Goal: Task Accomplishment & Management: Use online tool/utility

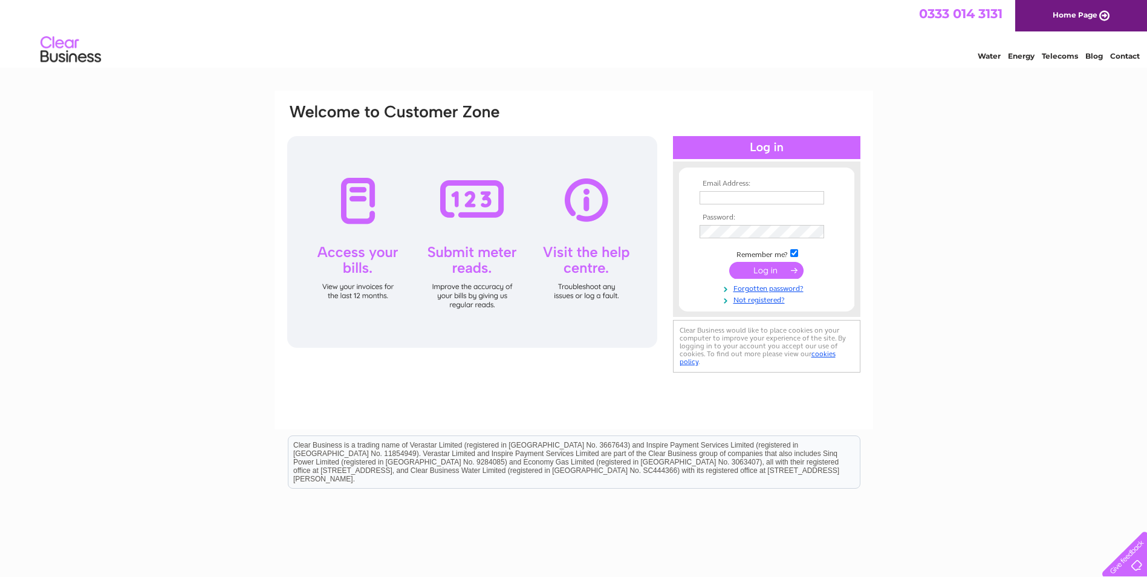
click at [718, 198] on input "text" at bounding box center [762, 197] width 125 height 13
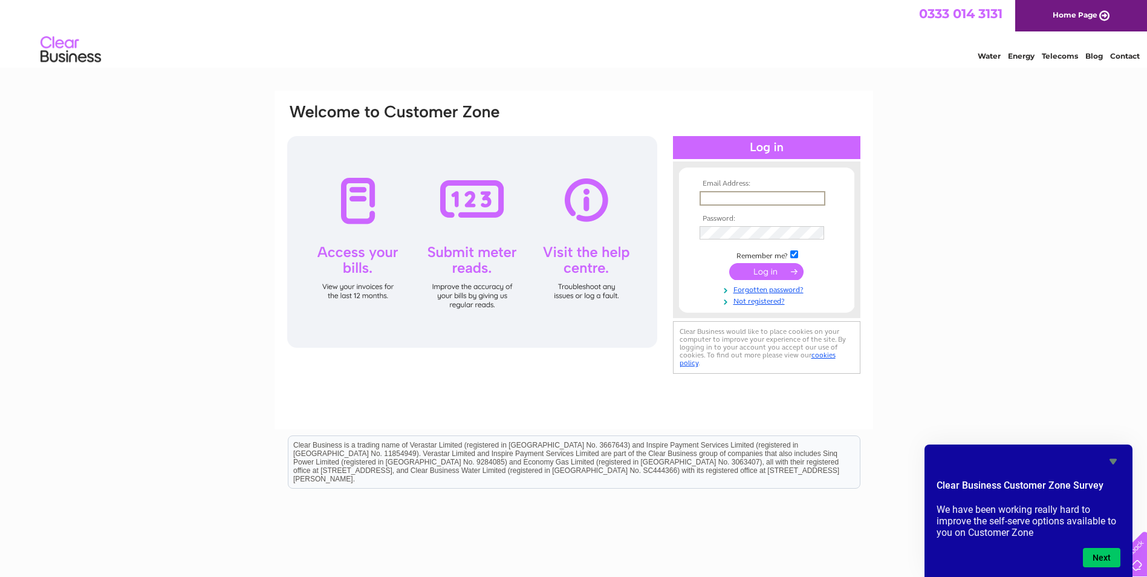
type input "[EMAIL_ADDRESS][DOMAIN_NAME]"
click at [729, 263] on input "submit" at bounding box center [766, 271] width 74 height 17
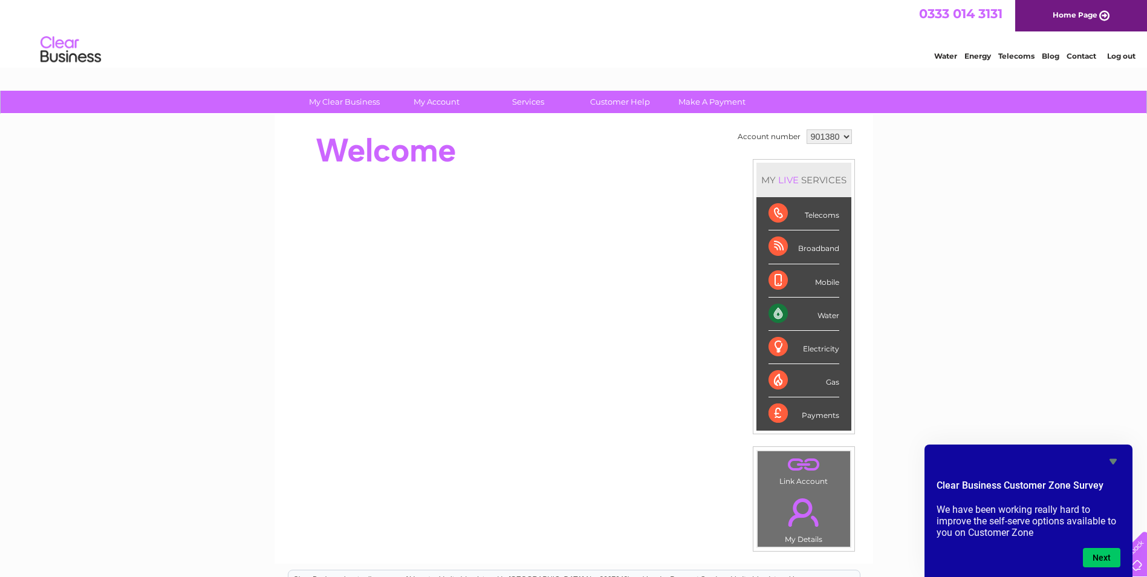
click at [1113, 396] on div "My Clear Business Login Details My Details My Preferences Link Account My Accou…" at bounding box center [573, 431] width 1147 height 680
click at [821, 316] on div "Water" at bounding box center [804, 314] width 71 height 33
click at [780, 314] on div "Water" at bounding box center [804, 314] width 71 height 33
click at [914, 273] on div "My Clear Business Login Details My Details My Preferences Link Account My Accou…" at bounding box center [573, 431] width 1147 height 680
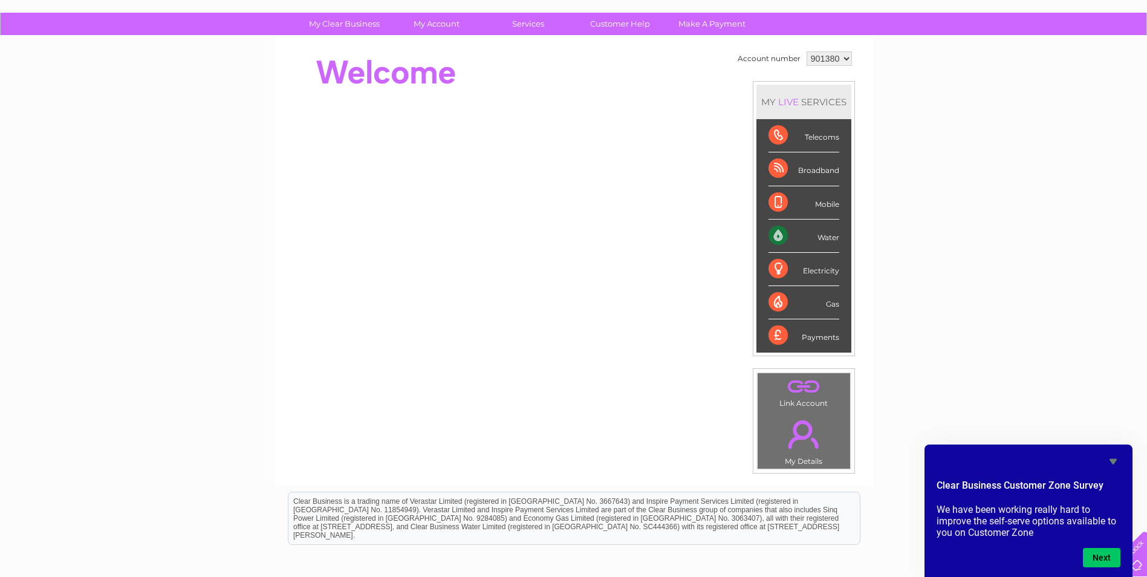
scroll to position [60, 0]
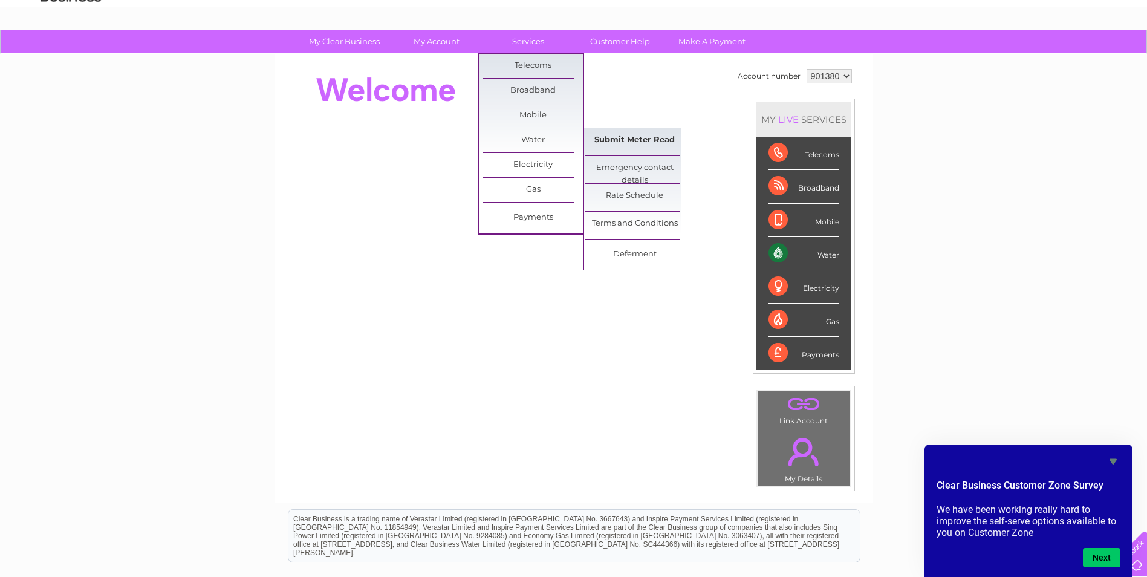
click at [623, 141] on link "Submit Meter Read" at bounding box center [635, 140] width 100 height 24
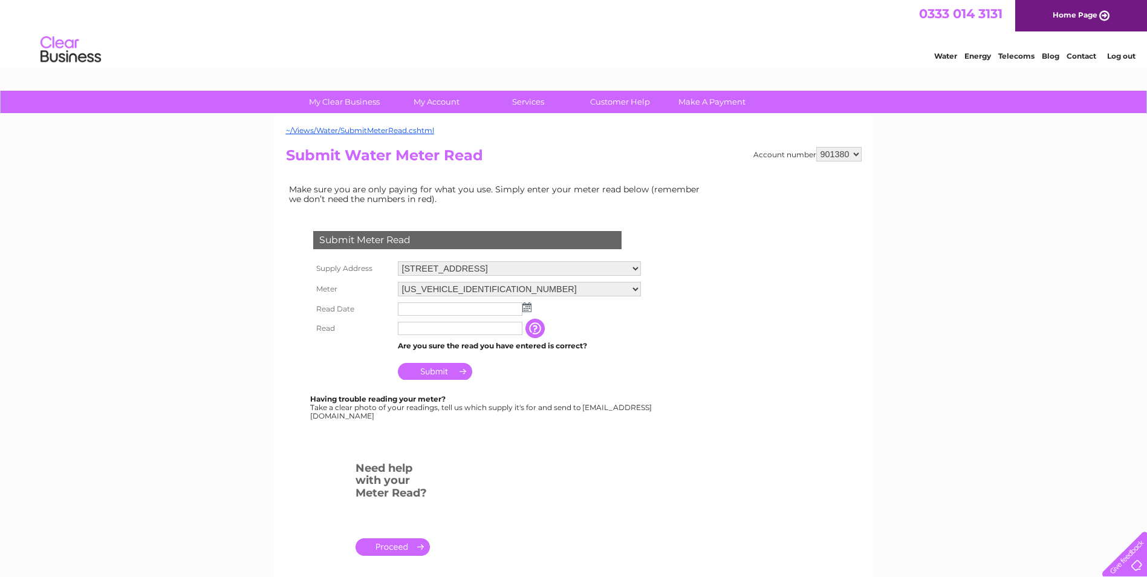
click at [854, 156] on select "901380" at bounding box center [838, 154] width 45 height 15
click at [653, 391] on div "Submit Meter Read Supply Address [STREET_ADDRESS] Meter [US_VEHICLE_IDENTIFICAT…" at bounding box center [470, 319] width 368 height 201
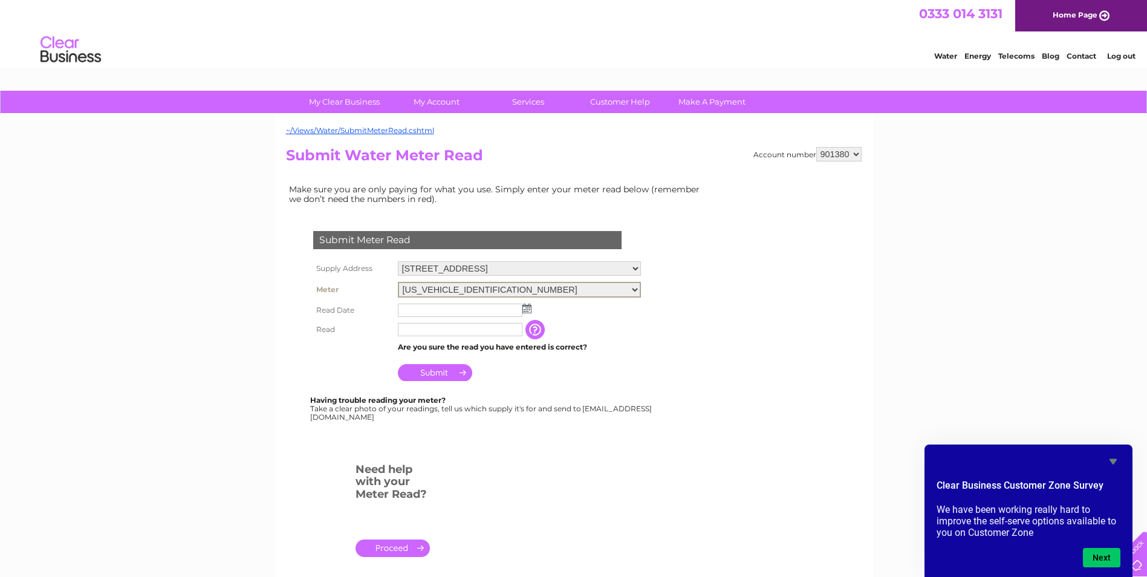
click at [625, 290] on select "[US_VEHICLE_IDENTIFICATION_NUMBER] [US_VEHICLE_IDENTIFICATION_NUMBER]" at bounding box center [519, 290] width 243 height 16
click at [446, 314] on input "text" at bounding box center [461, 309] width 126 height 15
click at [526, 305] on img at bounding box center [526, 307] width 9 height 10
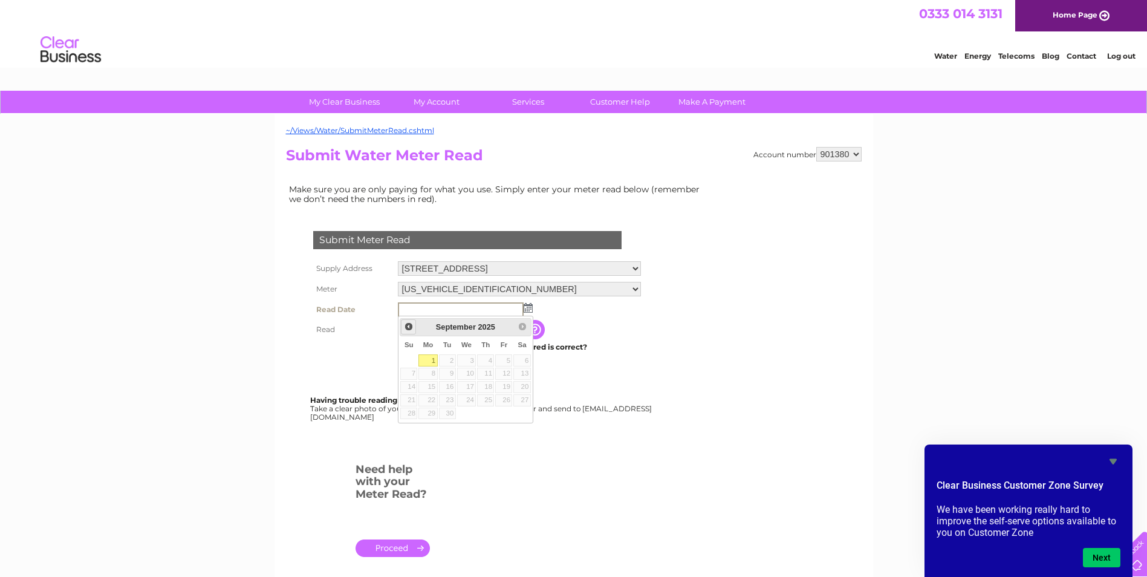
click at [406, 325] on span "Prev" at bounding box center [409, 327] width 10 height 10
click at [504, 414] on link "29" at bounding box center [503, 414] width 17 height 12
type input "2025/08/29"
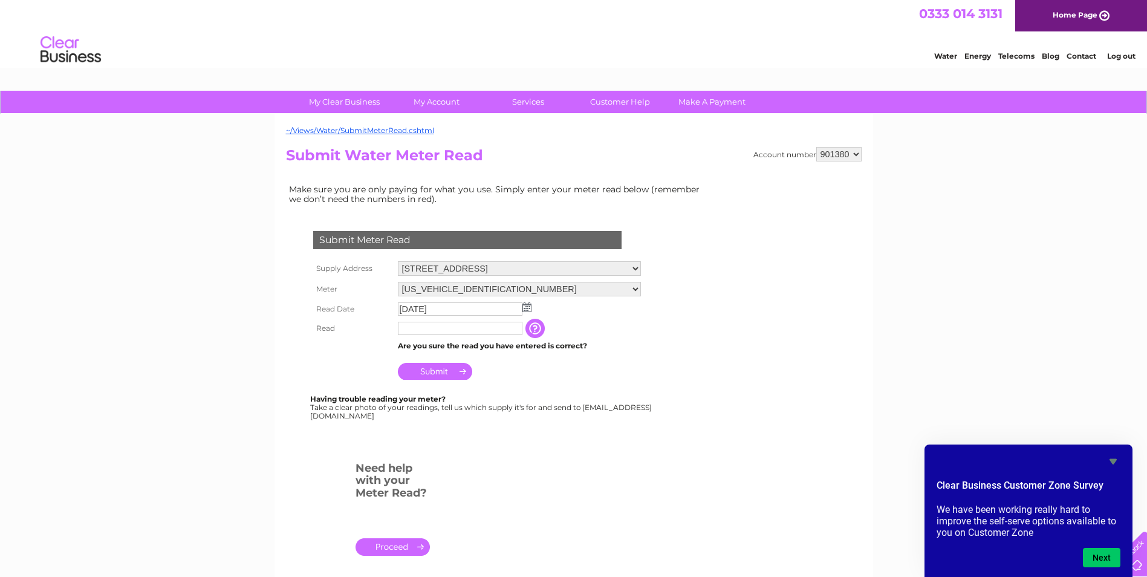
click at [634, 355] on td "Submit" at bounding box center [519, 368] width 249 height 29
click at [484, 332] on input "text" at bounding box center [460, 328] width 125 height 13
click at [556, 322] on td "The reading you have just taken from your water meter. Our records indicate you…" at bounding box center [595, 328] width 97 height 19
click at [547, 328] on input "button" at bounding box center [536, 328] width 22 height 19
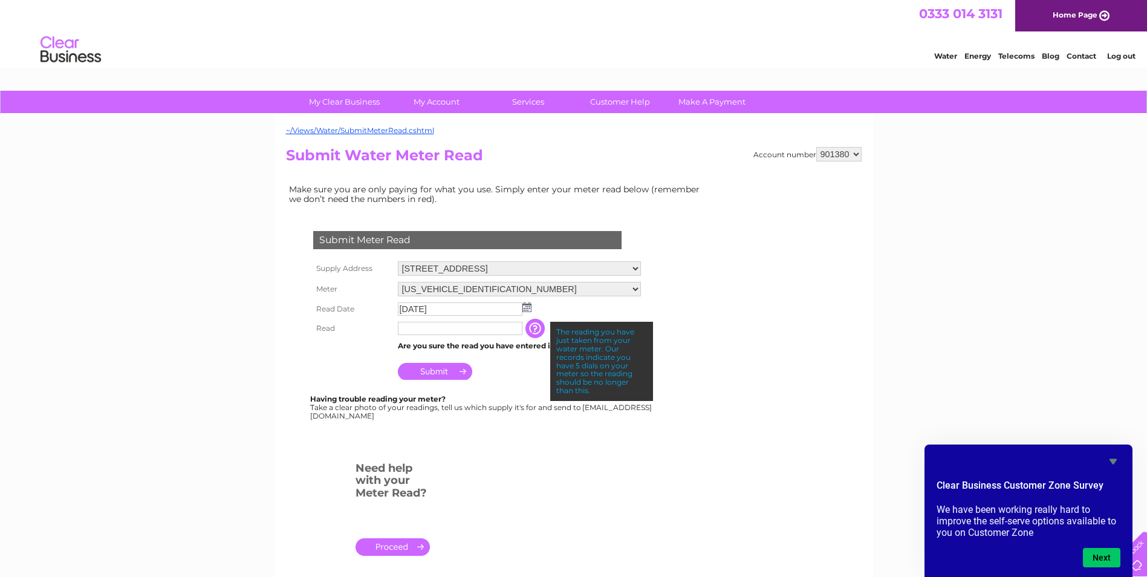
click at [441, 330] on input "text" at bounding box center [460, 328] width 125 height 13
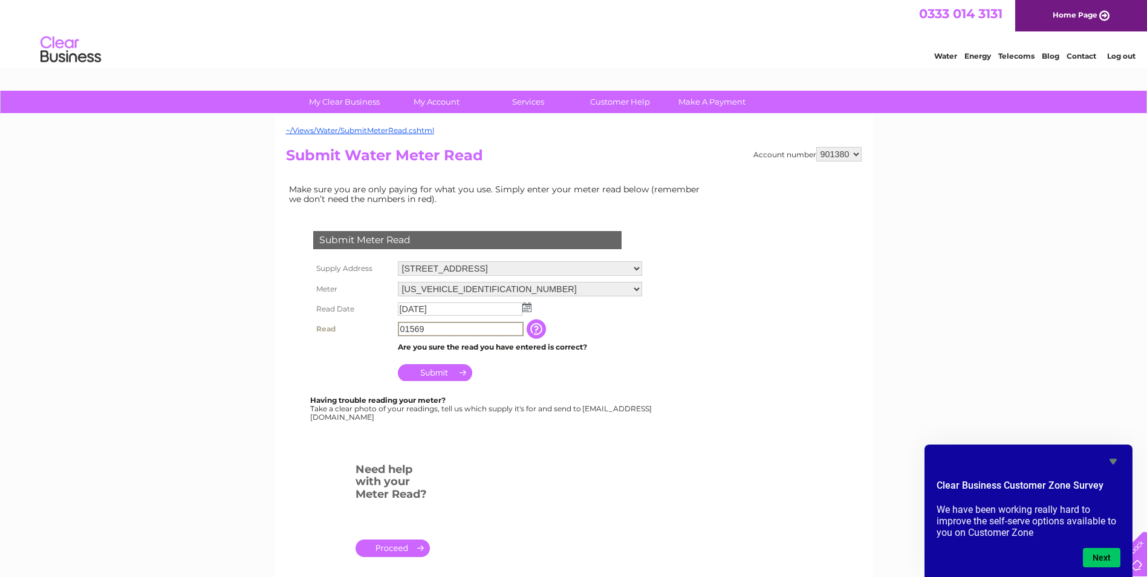
type input "01569"
click at [424, 369] on input "Submit" at bounding box center [435, 371] width 74 height 17
click at [599, 324] on td "The reading you have just taken from your water meter. Our records indicate you…" at bounding box center [595, 328] width 97 height 19
click at [478, 266] on select "[STREET_ADDRESS]" at bounding box center [519, 268] width 243 height 15
click at [474, 273] on select "[STREET_ADDRESS]" at bounding box center [519, 269] width 243 height 16
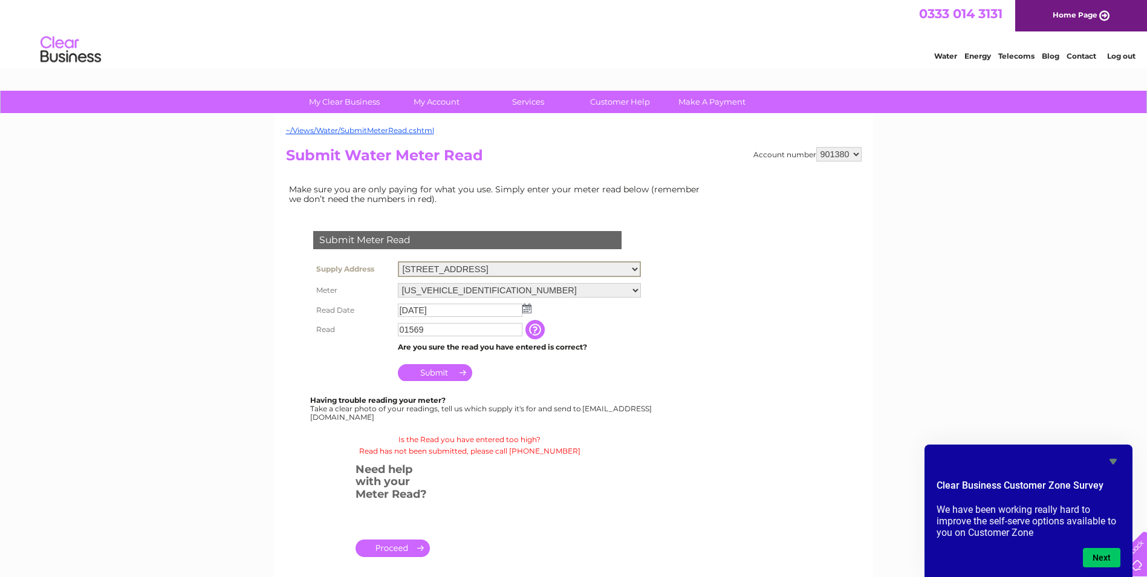
click at [473, 284] on select "06ELSTER18T730713 06ELSTER19T113016" at bounding box center [519, 290] width 243 height 15
select select "395222"
click at [398, 282] on select "06ELSTER18T730713 06ELSTER19T113016" at bounding box center [519, 290] width 243 height 16
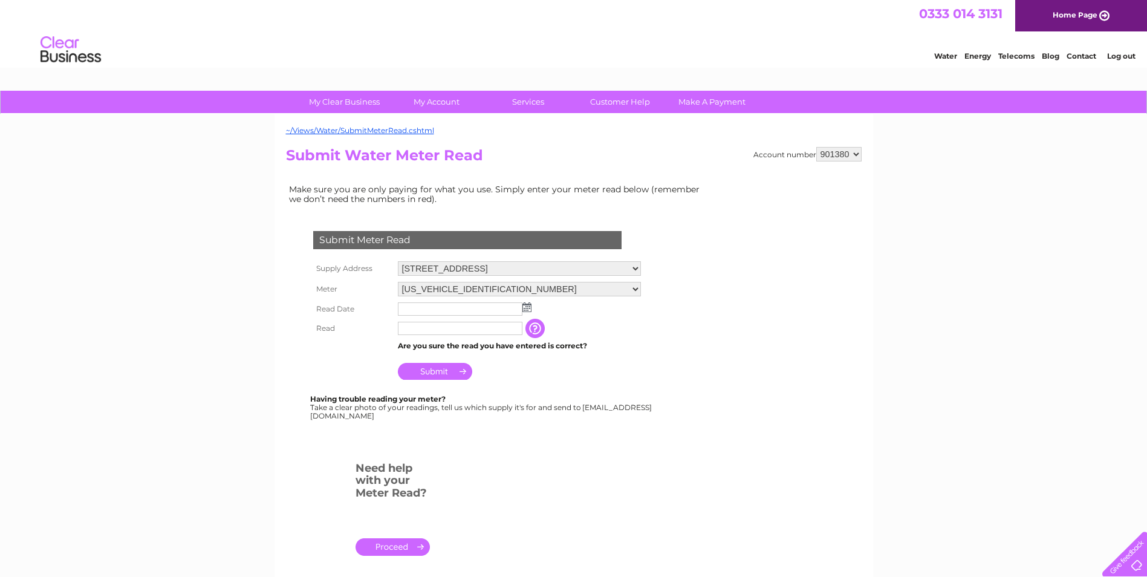
click at [527, 309] on img at bounding box center [526, 307] width 9 height 10
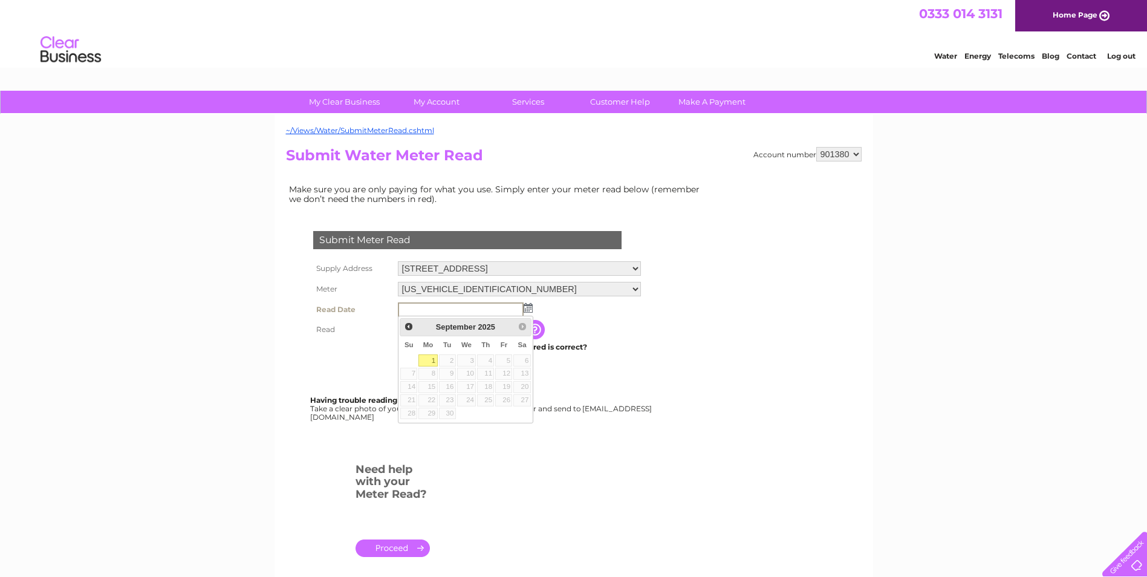
click at [569, 319] on tbody "Supply Address Workspace, Broomhill Industrial Estate, Kirkintilloch, Glasgow, …" at bounding box center [477, 321] width 334 height 126
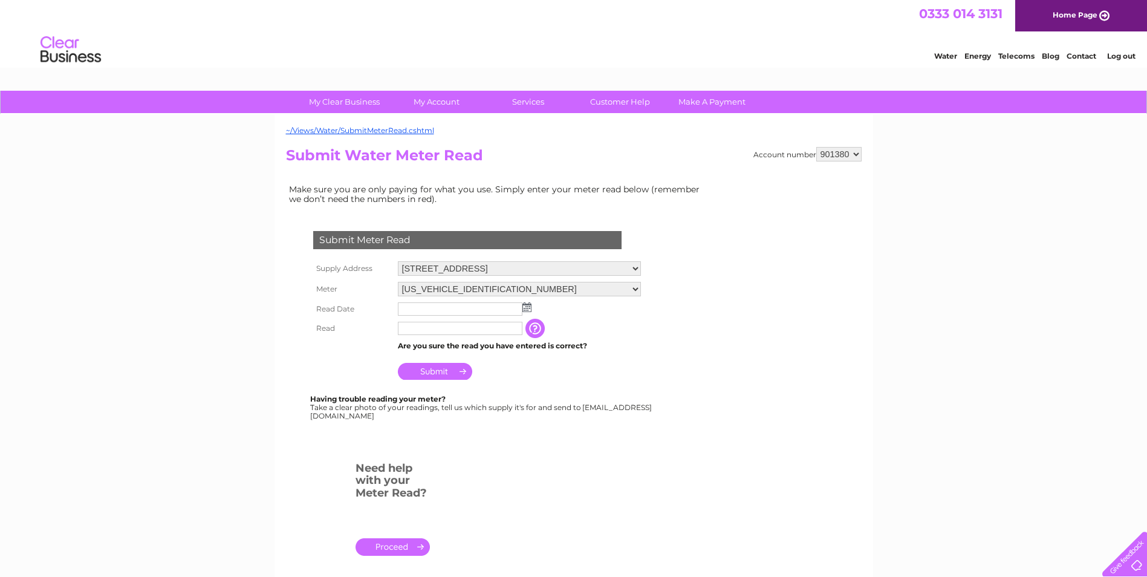
click at [490, 270] on select "[STREET_ADDRESS]" at bounding box center [519, 268] width 243 height 15
click at [490, 270] on select "[STREET_ADDRESS]" at bounding box center [519, 269] width 243 height 16
click at [480, 287] on select "[US_VEHICLE_IDENTIFICATION_NUMBER] [US_VEHICLE_IDENTIFICATION_NUMBER]" at bounding box center [519, 290] width 243 height 15
select select "395221"
click at [398, 282] on select "[US_VEHICLE_IDENTIFICATION_NUMBER] [US_VEHICLE_IDENTIFICATION_NUMBER]" at bounding box center [519, 290] width 243 height 16
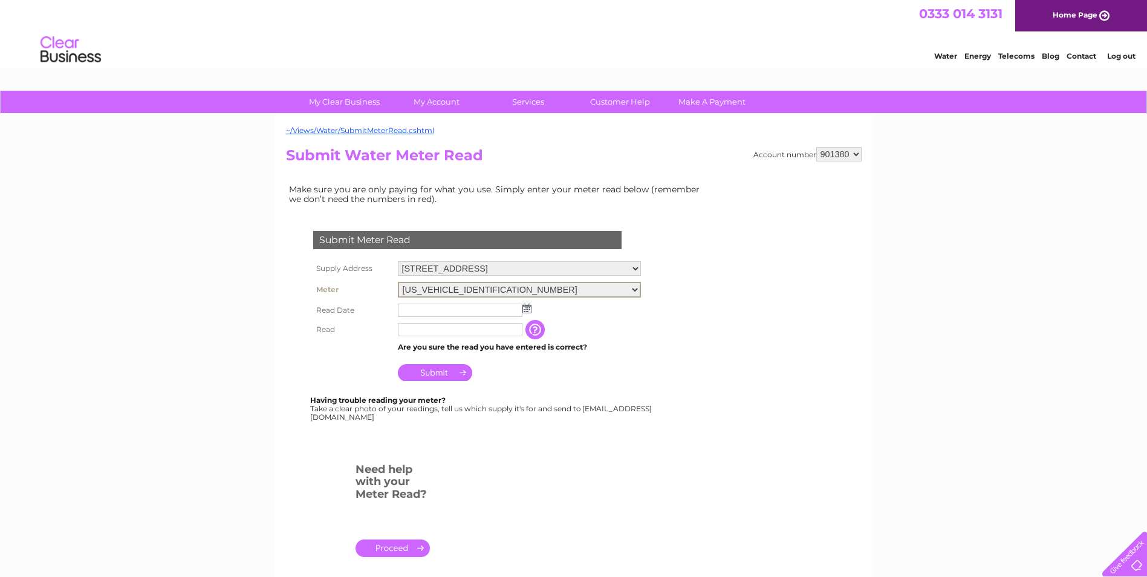
click at [524, 308] on img at bounding box center [526, 309] width 9 height 10
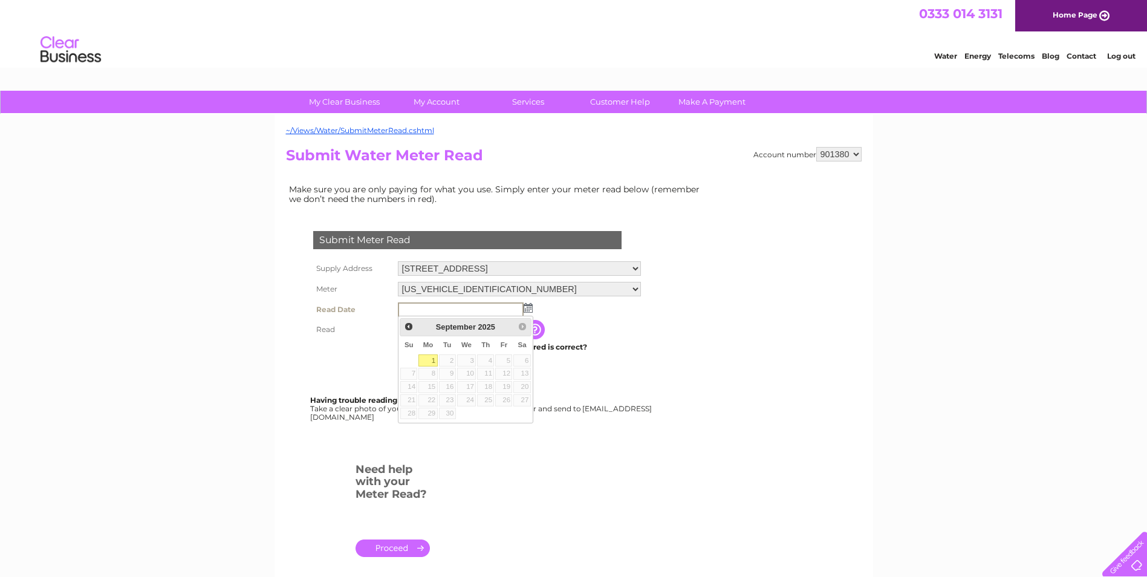
click at [426, 362] on link "1" at bounding box center [427, 360] width 19 height 12
type input "2025/09/01"
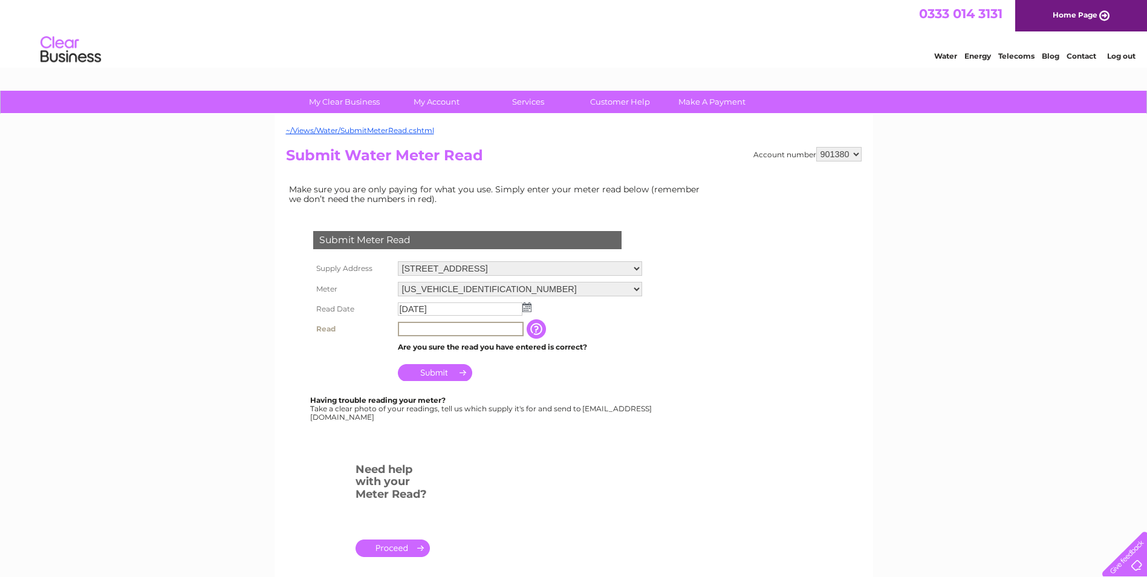
click at [426, 331] on input "text" at bounding box center [461, 329] width 126 height 15
click at [439, 313] on input "text" at bounding box center [460, 308] width 125 height 13
click at [530, 307] on img at bounding box center [528, 308] width 9 height 10
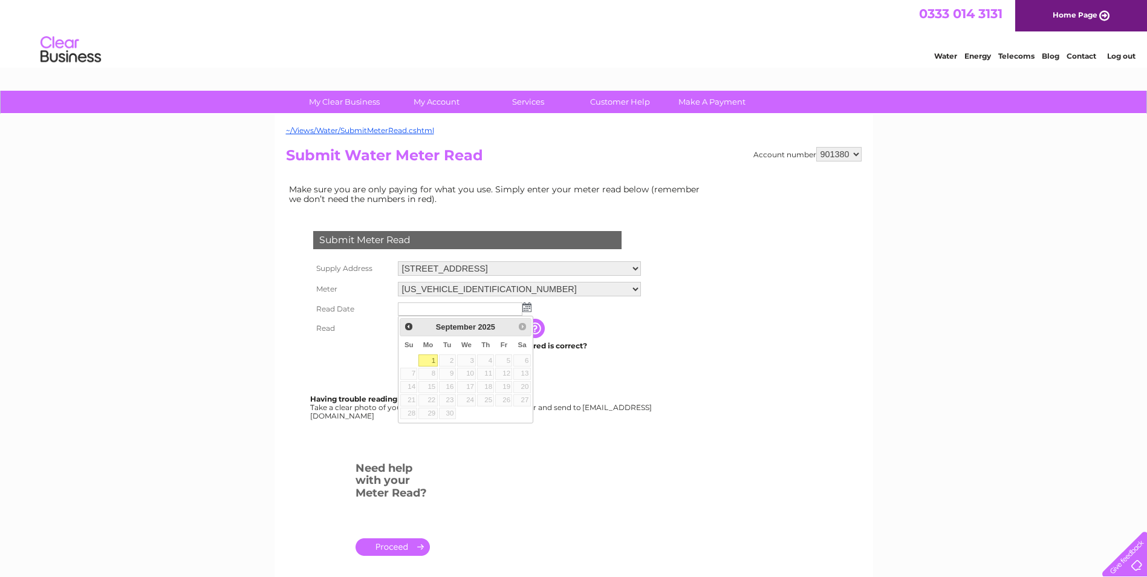
click at [432, 362] on link "1" at bounding box center [427, 360] width 19 height 12
type input "2025/09/01"
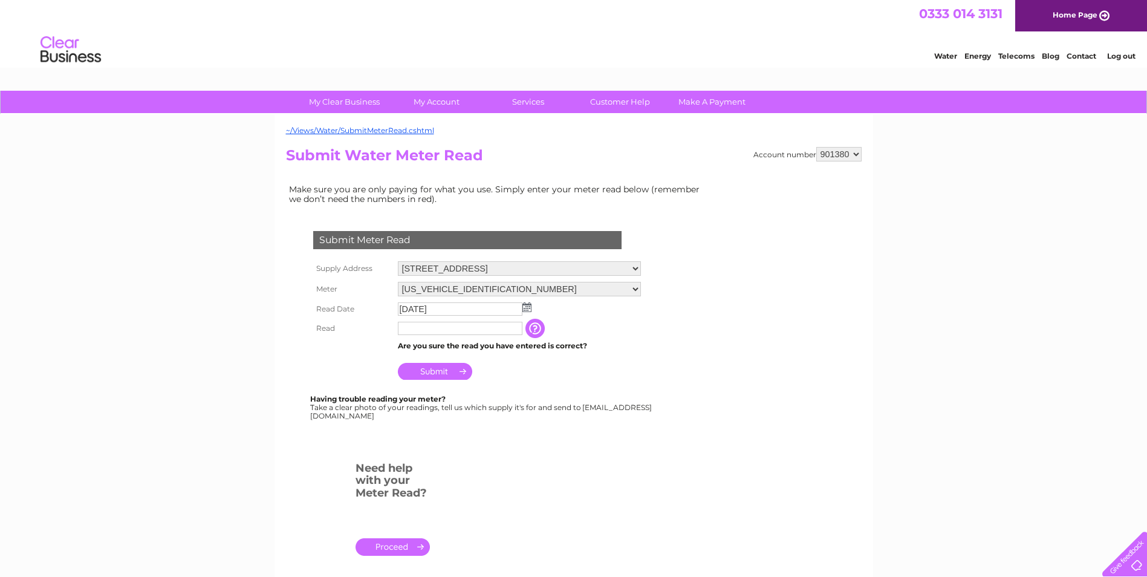
click at [441, 330] on input "text" at bounding box center [460, 328] width 125 height 13
type input "01569"
click at [450, 372] on input "Submit" at bounding box center [435, 372] width 74 height 17
click at [498, 294] on select "[US_VEHICLE_IDENTIFICATION_NUMBER] [US_VEHICLE_IDENTIFICATION_NUMBER]" at bounding box center [519, 290] width 243 height 16
select select "395222"
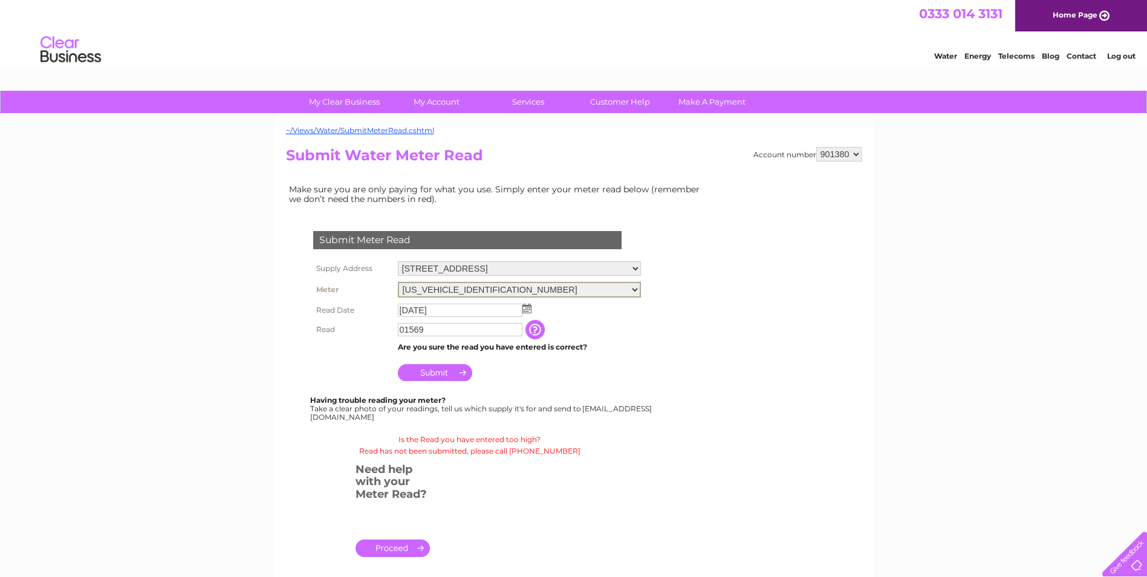
click at [398, 282] on select "[US_VEHICLE_IDENTIFICATION_NUMBER] [US_VEHICLE_IDENTIFICATION_NUMBER]" at bounding box center [519, 290] width 243 height 16
click at [454, 291] on select "06ELSTER18T730713 06ELSTER19T113016" at bounding box center [519, 289] width 243 height 15
select select "395221"
click at [398, 282] on select "06ELSTER18T730713 06ELSTER19T113016" at bounding box center [519, 290] width 243 height 16
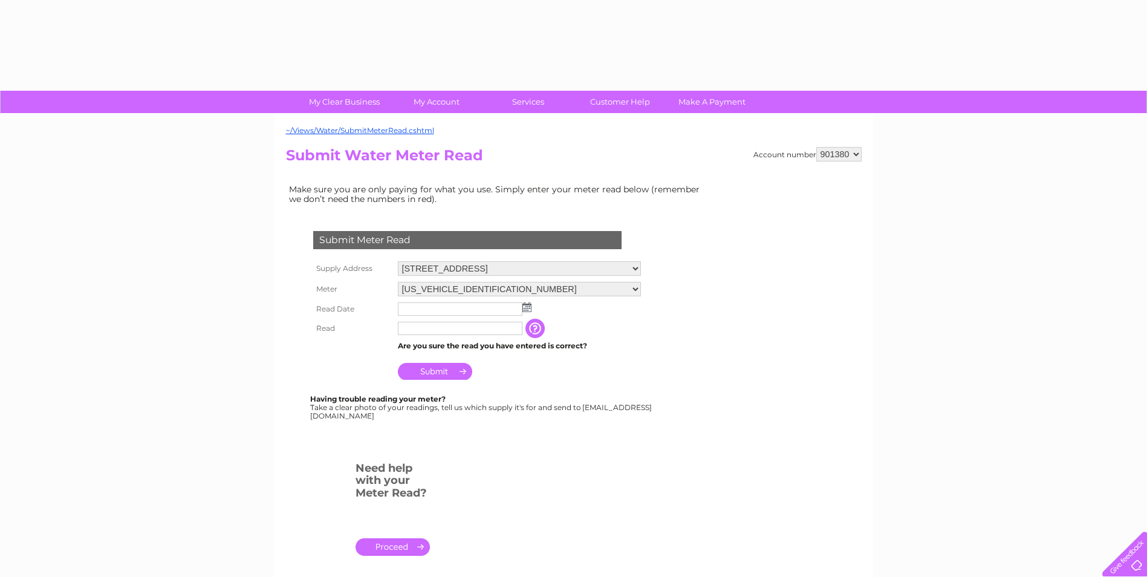
click at [529, 314] on td at bounding box center [519, 308] width 249 height 19
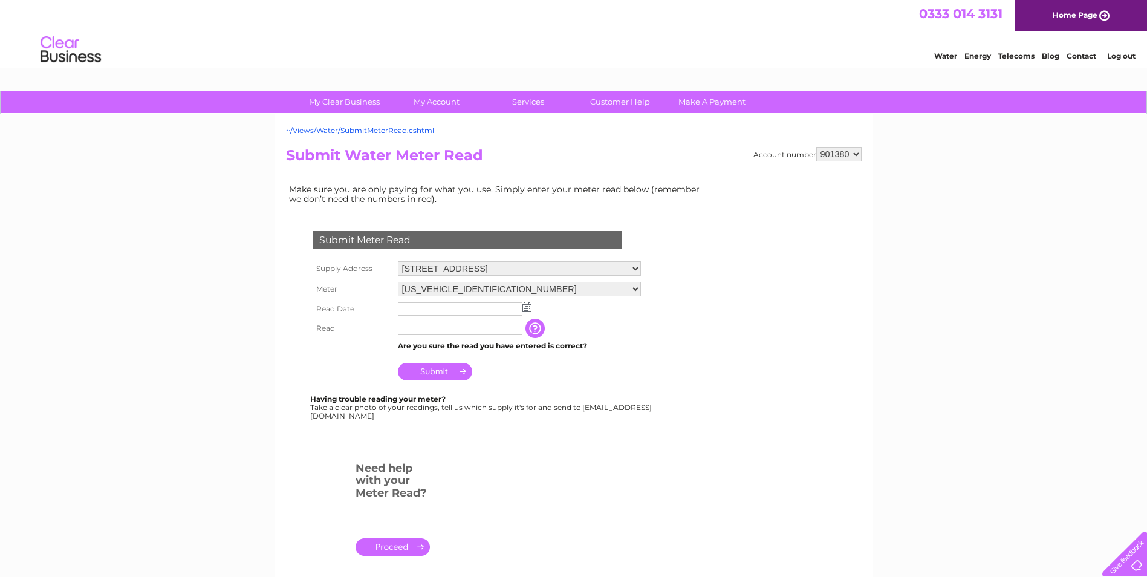
click at [525, 311] on img at bounding box center [526, 307] width 9 height 10
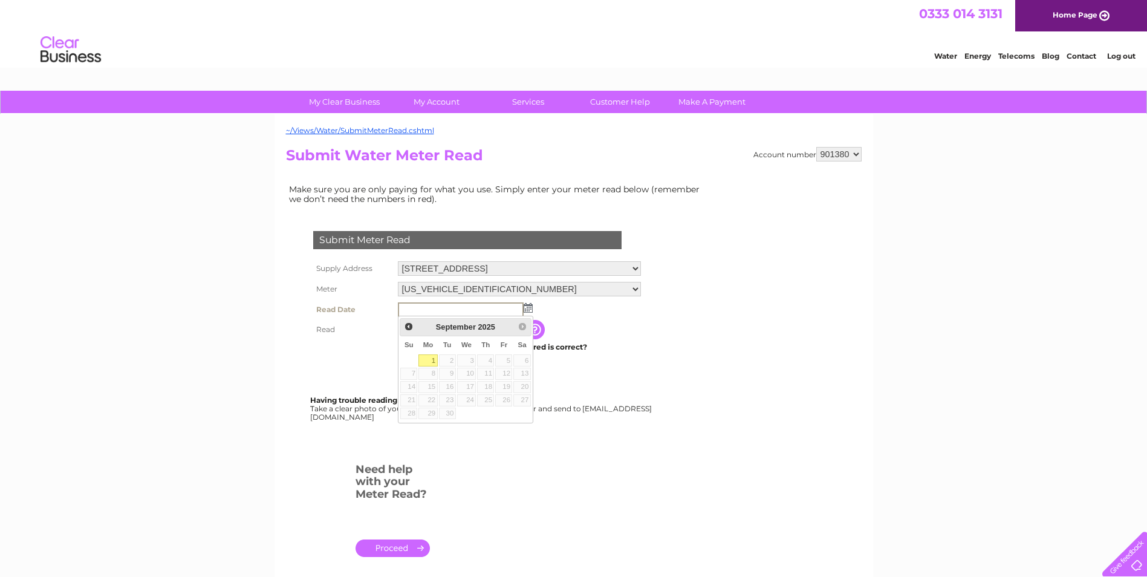
click at [431, 362] on link "1" at bounding box center [427, 360] width 19 height 12
type input "[DATE]"
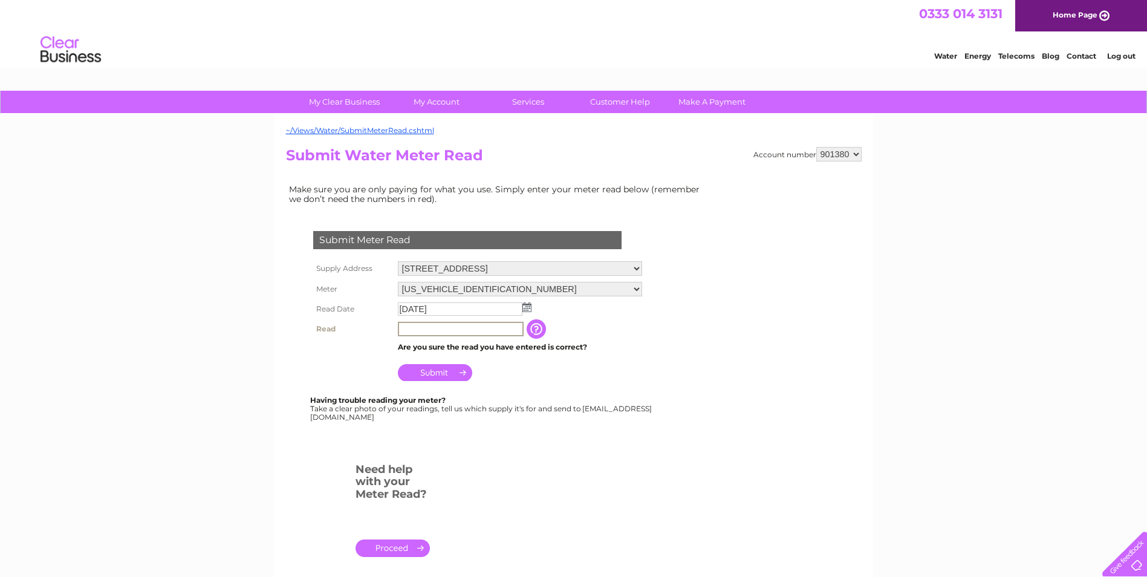
click at [436, 328] on input "text" at bounding box center [461, 329] width 126 height 15
click at [428, 372] on input "Submit" at bounding box center [435, 372] width 74 height 17
click at [432, 327] on input "21428" at bounding box center [461, 329] width 126 height 15
drag, startPoint x: 432, startPoint y: 330, endPoint x: 376, endPoint y: 329, distance: 56.2
click at [376, 330] on tr "Read 21428 The reading you have just taken from your water meter. Our records i…" at bounding box center [477, 329] width 335 height 21
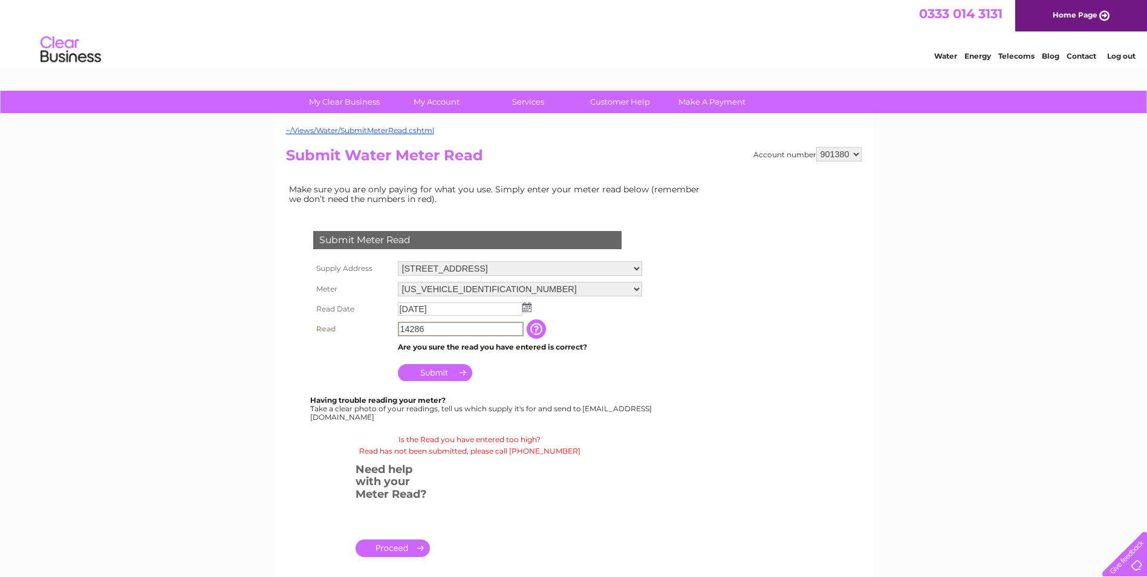
type input "14286"
click at [430, 372] on input "Submit" at bounding box center [435, 372] width 74 height 17
click at [539, 330] on input "button" at bounding box center [536, 328] width 22 height 19
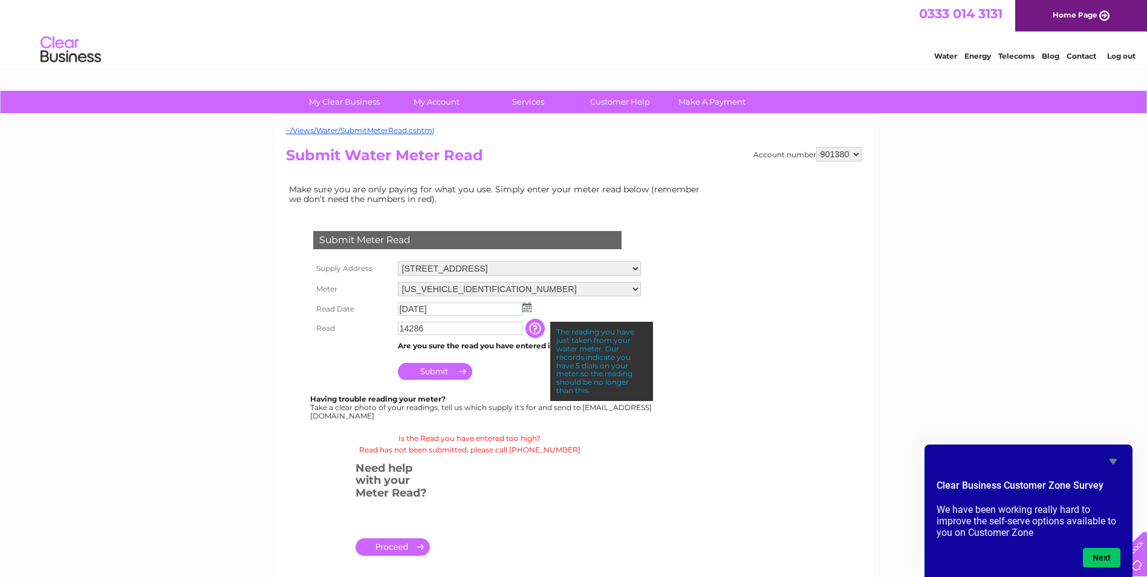
click at [539, 330] on input "button" at bounding box center [536, 328] width 22 height 19
click at [537, 350] on td "Are you sure the read you have entered is correct?" at bounding box center [519, 346] width 249 height 16
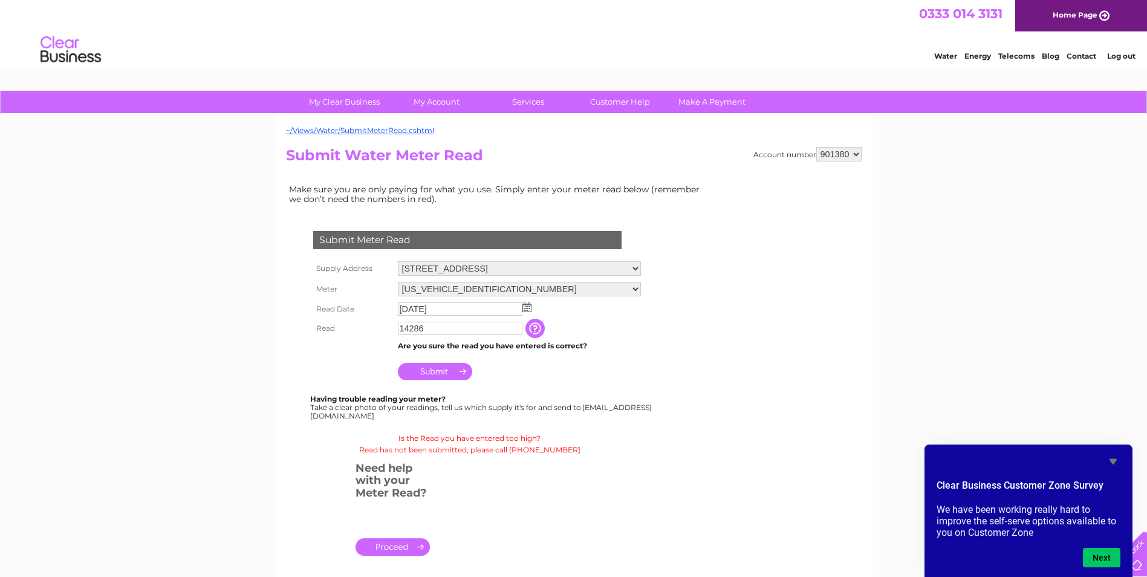
click at [451, 288] on select "[US_VEHICLE_IDENTIFICATION_NUMBER] [US_VEHICLE_IDENTIFICATION_NUMBER]" at bounding box center [519, 289] width 243 height 15
select select "395222"
click at [398, 282] on select "[US_VEHICLE_IDENTIFICATION_NUMBER] [US_VEHICLE_IDENTIFICATION_NUMBER]" at bounding box center [519, 290] width 243 height 16
click at [154, 200] on div "My Clear Business Login Details My Details My Preferences Link Account My Accou…" at bounding box center [573, 450] width 1147 height 718
click at [450, 204] on td "Make sure you are only paying for what you use. Simply enter your meter read be…" at bounding box center [497, 193] width 423 height 25
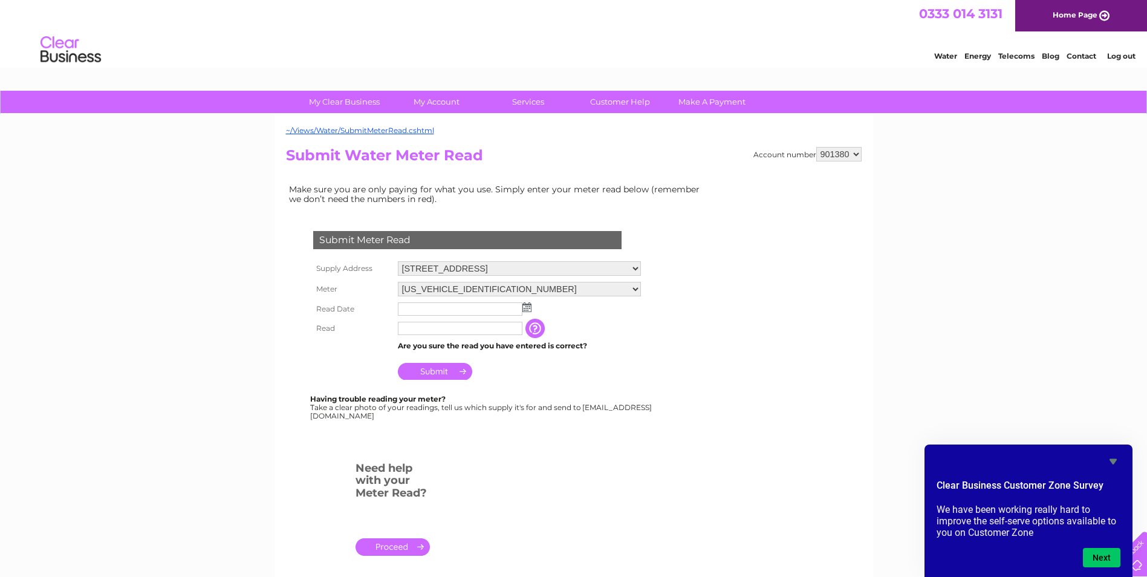
click at [1116, 452] on div "Clear Business Customer Zone Survey We have been working really hard to improve…" at bounding box center [1029, 510] width 208 height 132
click at [1113, 461] on icon "Hide survey" at bounding box center [1113, 461] width 7 height 5
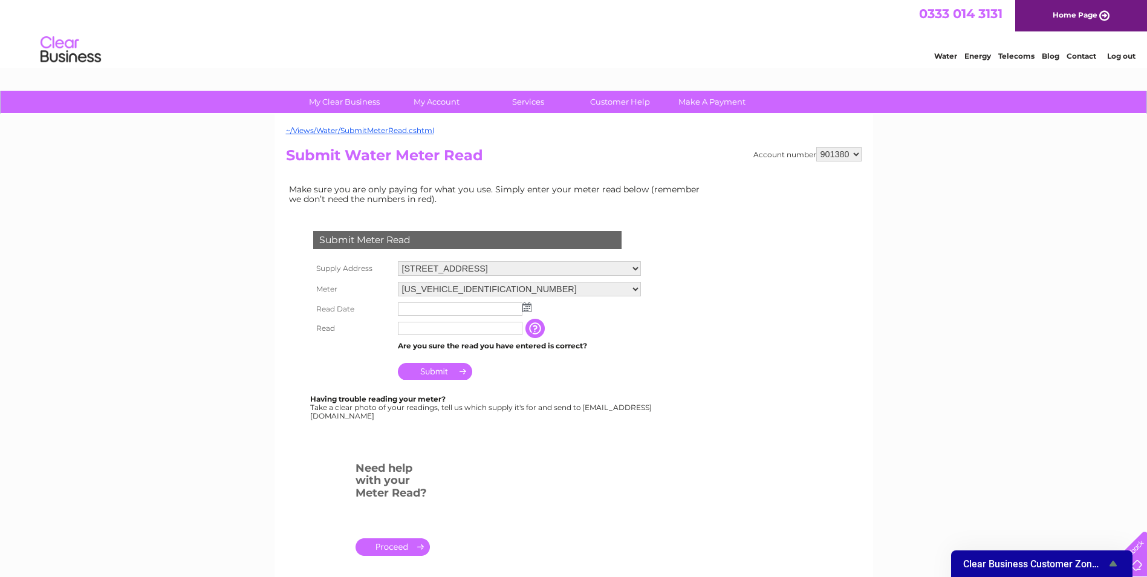
click at [1094, 394] on div "My Clear Business Login Details My Details My Preferences Link Account My Accou…" at bounding box center [573, 450] width 1147 height 718
click at [1138, 555] on div at bounding box center [1123, 552] width 50 height 50
click at [1078, 53] on link "Contact" at bounding box center [1082, 55] width 30 height 9
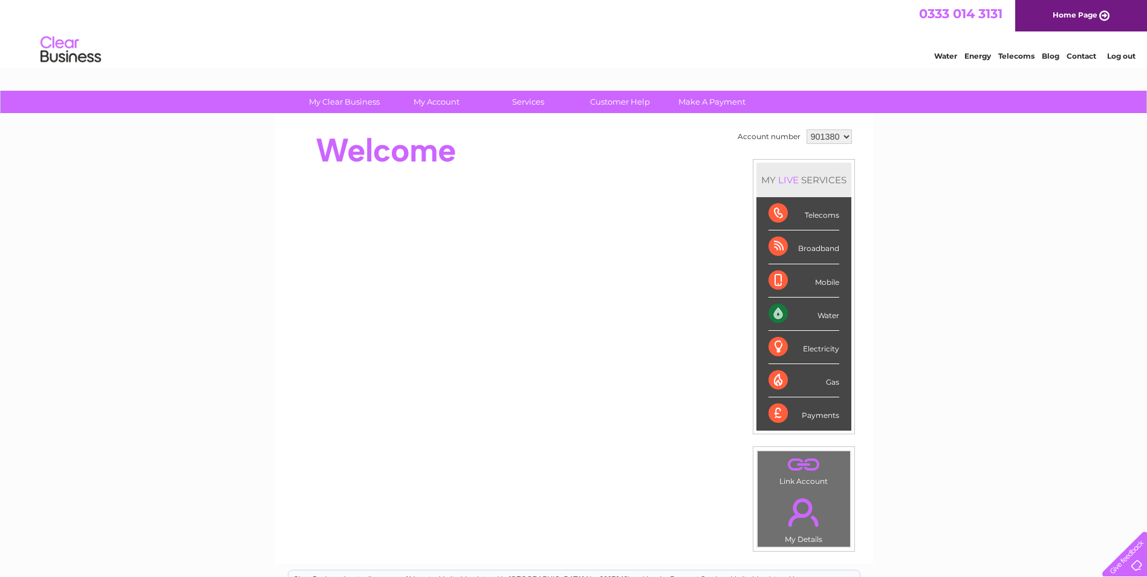
click at [995, 324] on div "My Clear Business Login Details My Details My Preferences Link Account My Accou…" at bounding box center [573, 431] width 1147 height 680
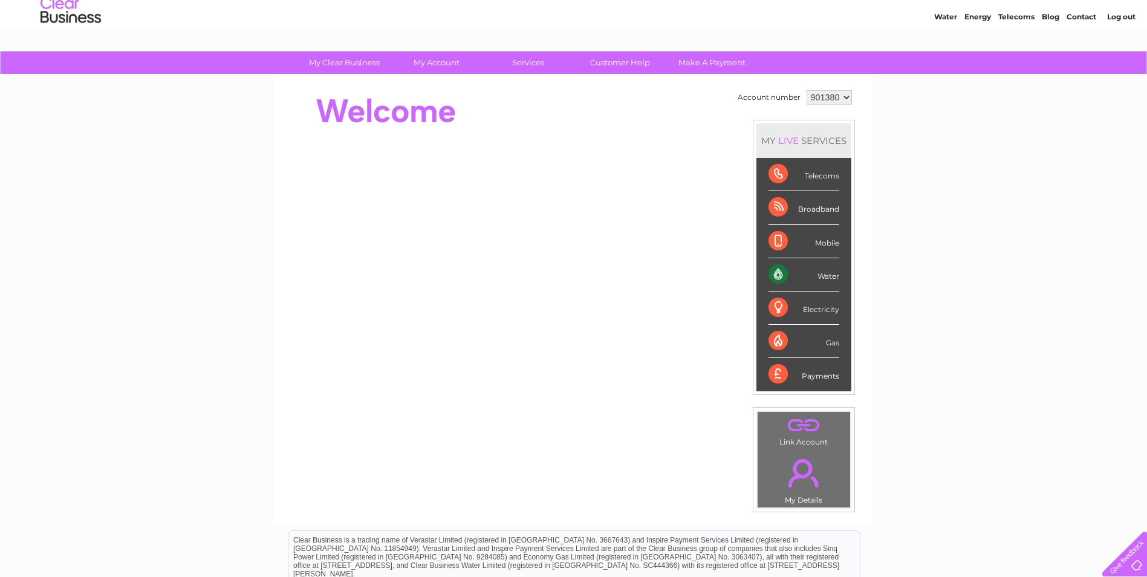
scroll to position [60, 0]
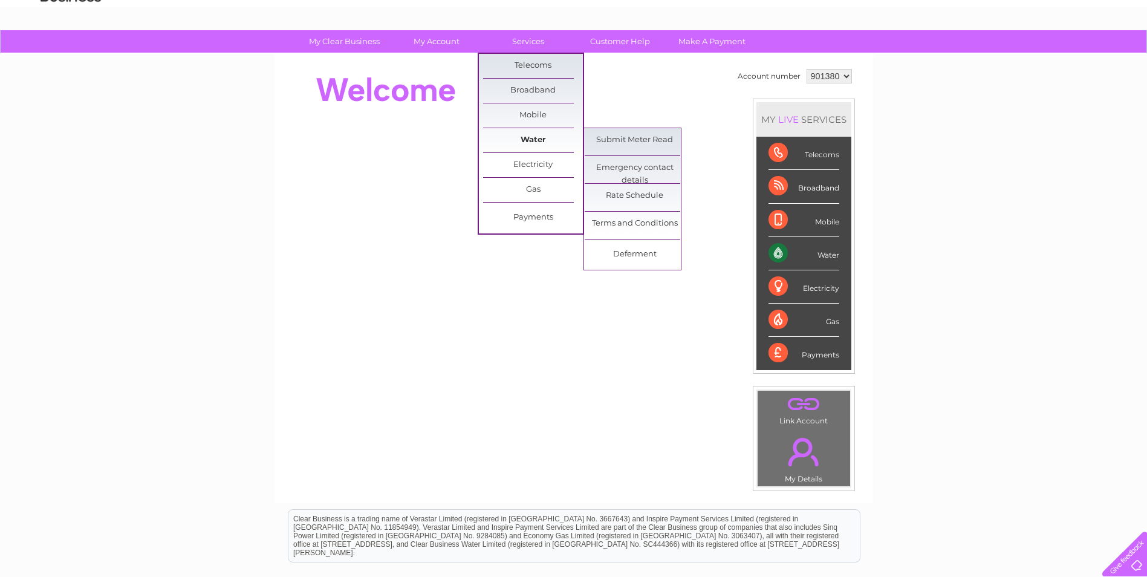
click at [528, 139] on link "Water" at bounding box center [533, 140] width 100 height 24
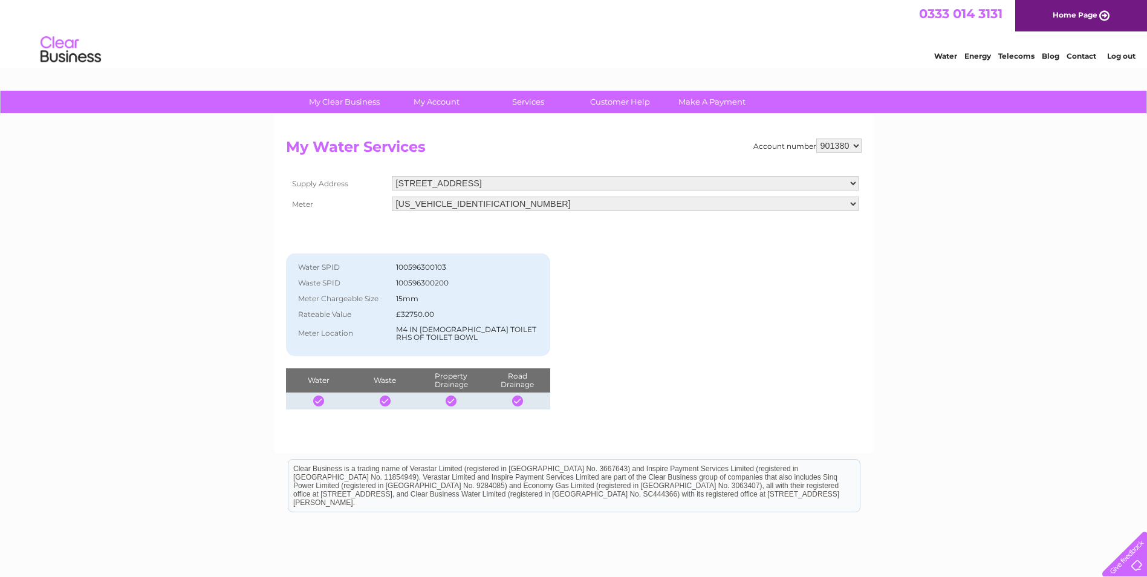
click at [657, 293] on div "Account number 901380 My Water Services Supply Address Workspace, Broomhill Ind…" at bounding box center [574, 273] width 576 height 271
click at [481, 208] on select "[US_VEHICLE_IDENTIFICATION_NUMBER] [US_VEHICLE_IDENTIFICATION_NUMBER]" at bounding box center [625, 204] width 467 height 15
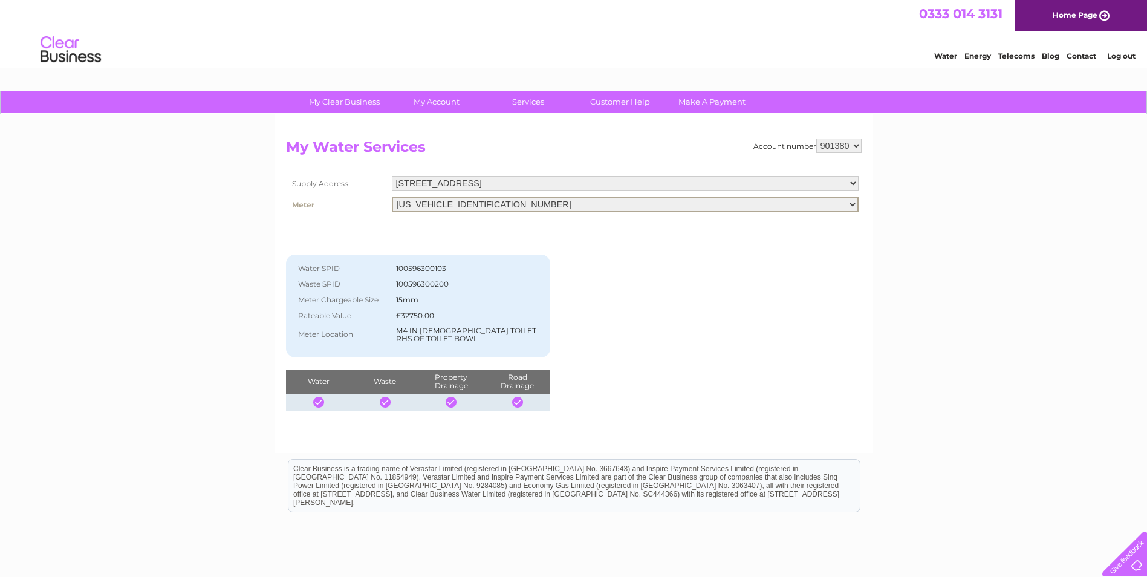
click at [392, 197] on select "[US_VEHICLE_IDENTIFICATION_NUMBER] [US_VEHICLE_IDENTIFICATION_NUMBER]" at bounding box center [625, 205] width 467 height 16
click at [476, 235] on div "Water SPID 100596300103 Waste SPID 100596300200 Meter Chargeable Size 15mm Rate…" at bounding box center [418, 312] width 265 height 195
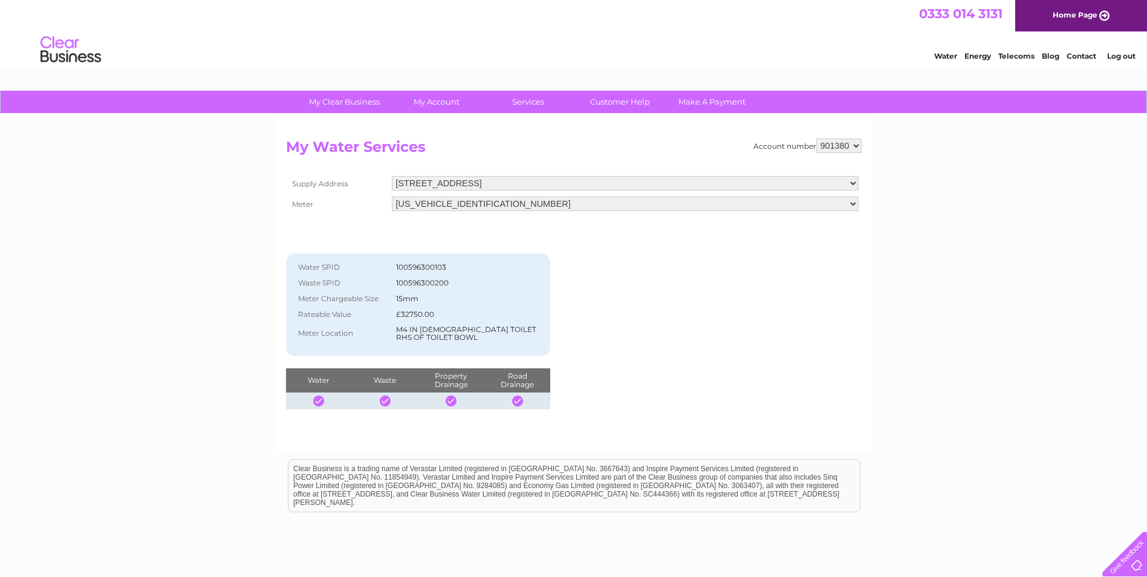
click at [473, 203] on select "[US_VEHICLE_IDENTIFICATION_NUMBER] [US_VEHICLE_IDENTIFICATION_NUMBER]" at bounding box center [625, 204] width 467 height 15
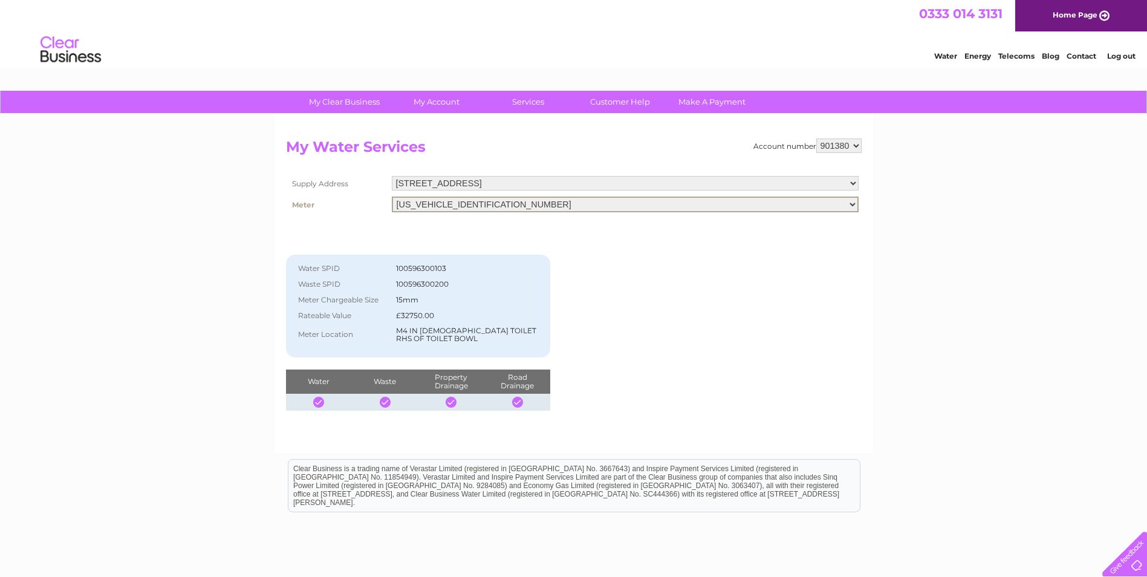
select select "395221"
click at [392, 197] on select "[US_VEHICLE_IDENTIFICATION_NUMBER] [US_VEHICLE_IDENTIFICATION_NUMBER]" at bounding box center [625, 205] width 467 height 16
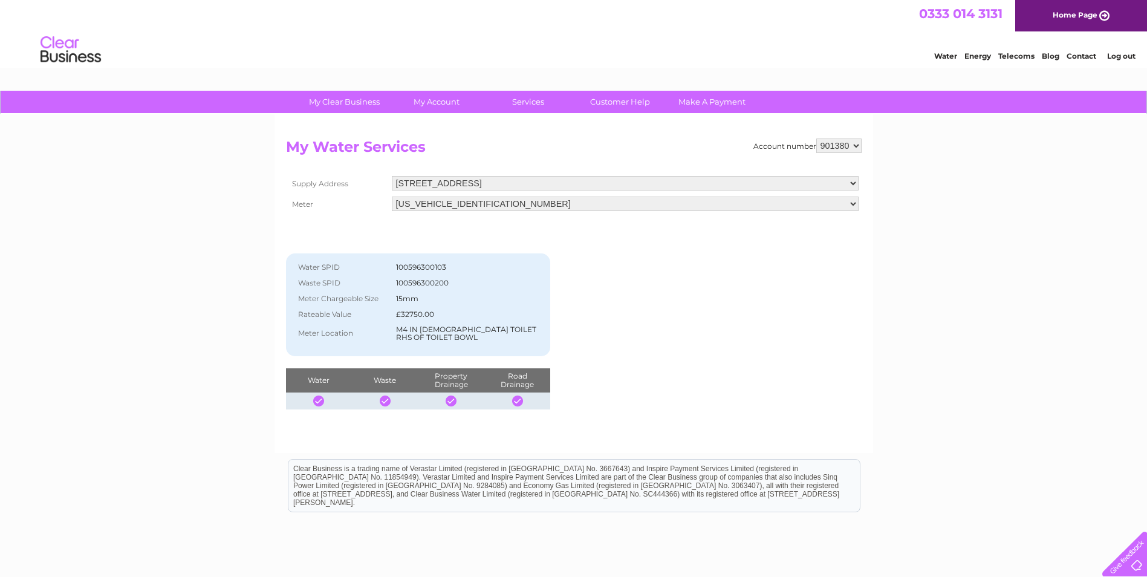
click at [531, 242] on div "Water SPID 100596300103 Waste SPID 100596300200 Meter Chargeable Size 15mm Rate…" at bounding box center [418, 311] width 265 height 195
click at [579, 184] on select "[STREET_ADDRESS]" at bounding box center [625, 183] width 467 height 15
click at [579, 184] on select "[STREET_ADDRESS]" at bounding box center [625, 184] width 467 height 16
click at [564, 202] on select "[US_VEHICLE_IDENTIFICATION_NUMBER] [US_VEHICLE_IDENTIFICATION_NUMBER]" at bounding box center [625, 205] width 467 height 15
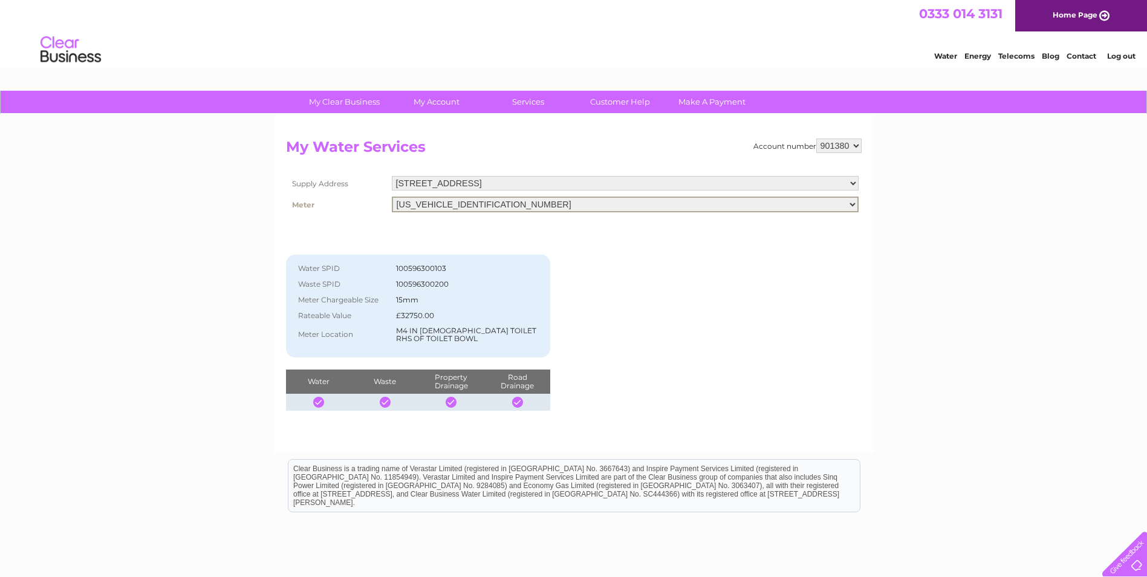
select select "395222"
click at [392, 197] on select "[US_VEHICLE_IDENTIFICATION_NUMBER] [US_VEHICLE_IDENTIFICATION_NUMBER]" at bounding box center [625, 205] width 467 height 16
click at [483, 240] on div "Water SPID 100596300103 Waste SPID 100596300200 Meter Chargeable Size 15mm Rate…" at bounding box center [418, 312] width 265 height 195
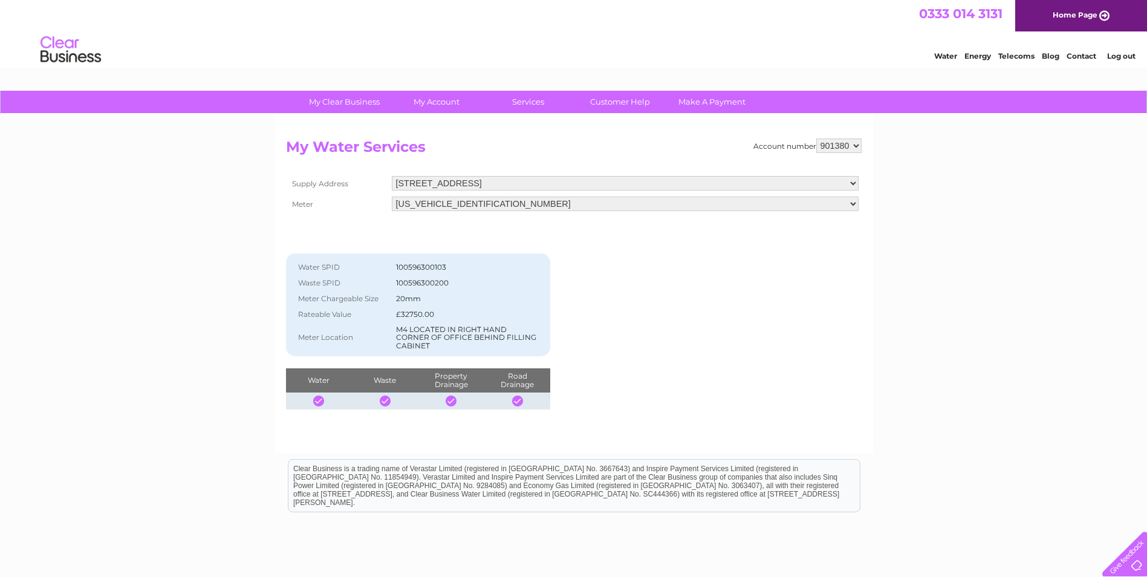
click at [617, 286] on div "Account number 901380 My Water Services Supply Address [STREET_ADDRESS] Meter […" at bounding box center [574, 273] width 576 height 271
click at [620, 201] on select "[US_VEHICLE_IDENTIFICATION_NUMBER] [US_VEHICLE_IDENTIFICATION_NUMBER]" at bounding box center [625, 204] width 467 height 15
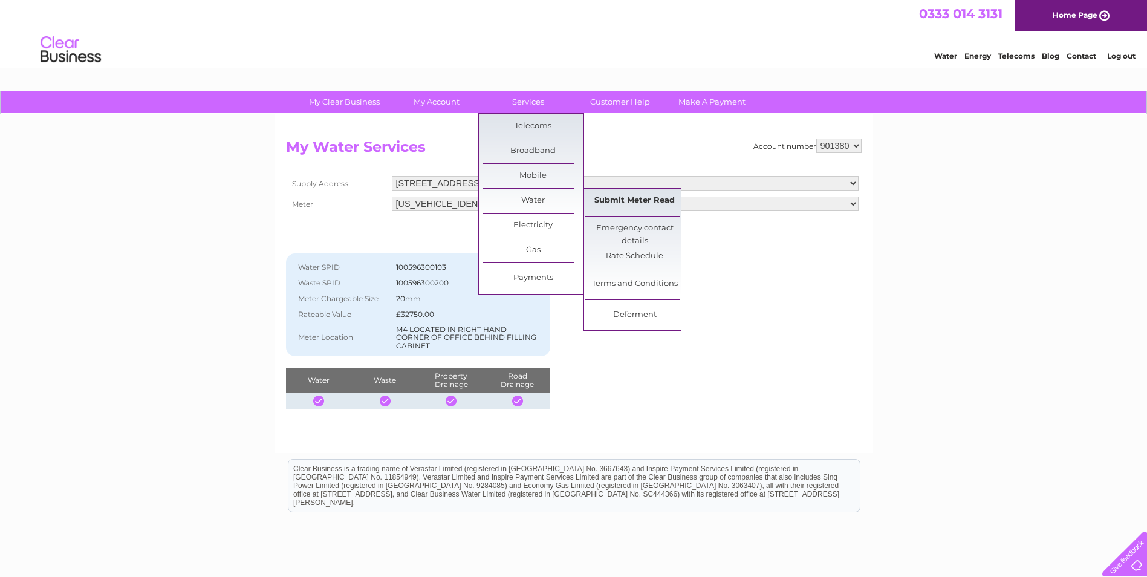
click at [641, 198] on link "Submit Meter Read" at bounding box center [635, 201] width 100 height 24
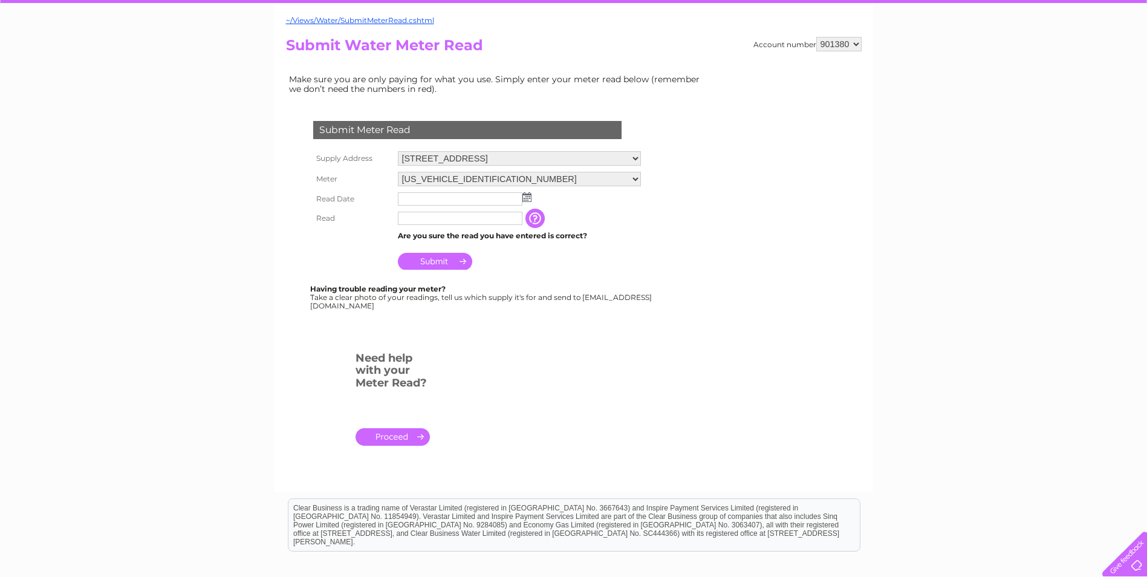
scroll to position [121, 0]
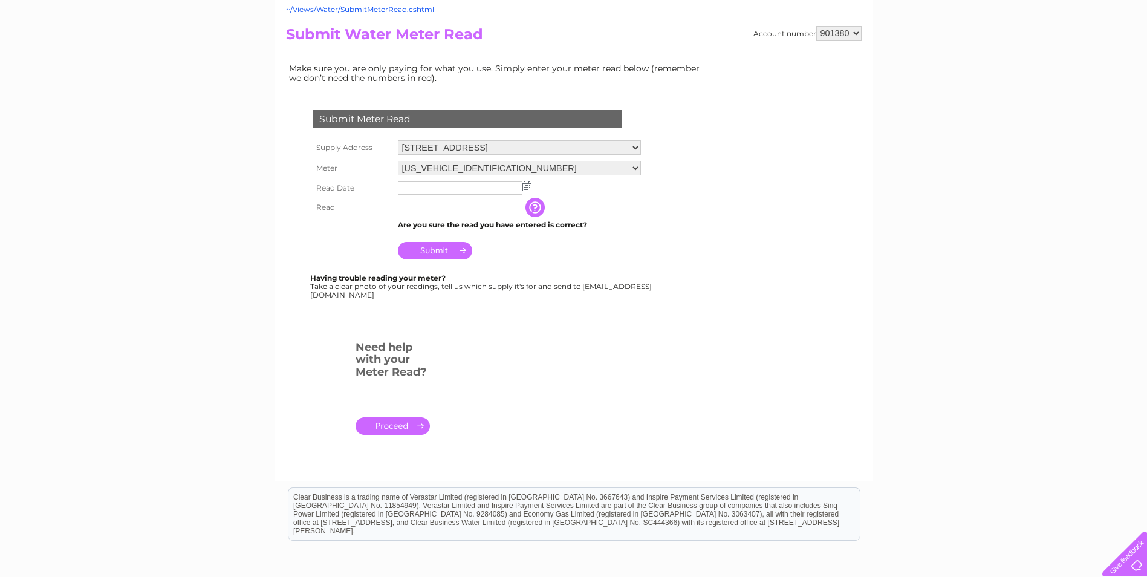
click at [393, 434] on link "." at bounding box center [393, 426] width 74 height 18
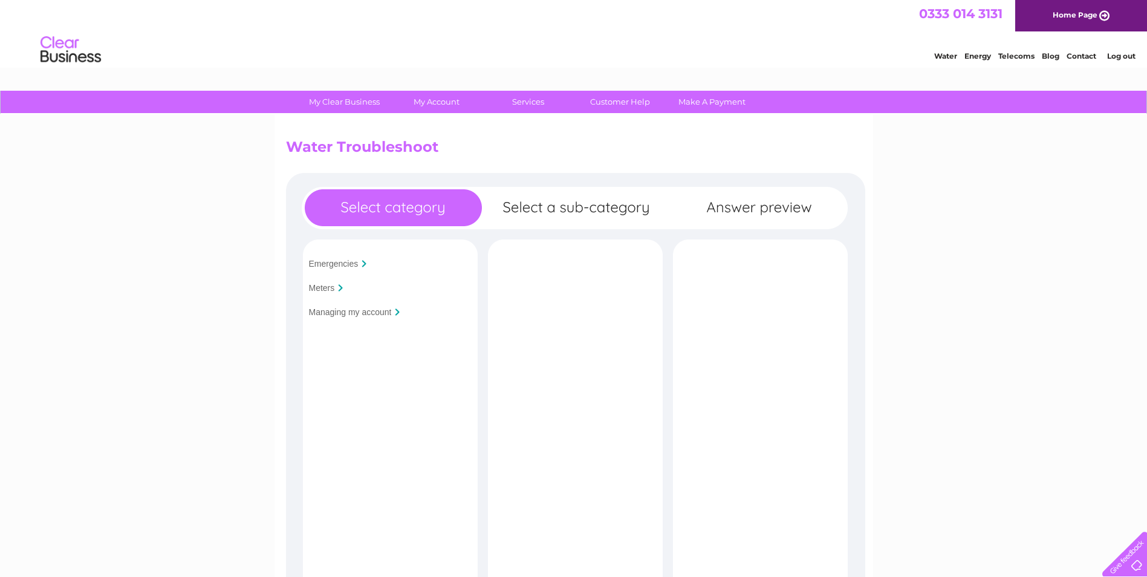
click at [327, 287] on input "Meters" at bounding box center [322, 288] width 26 height 10
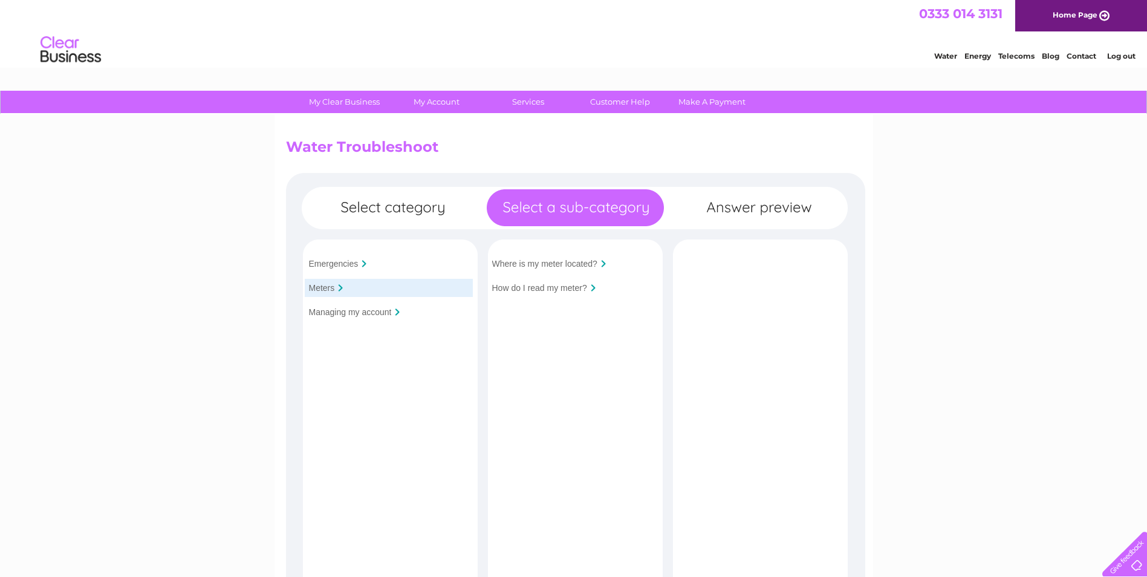
click at [541, 291] on input "How do I read my meter?" at bounding box center [539, 288] width 95 height 10
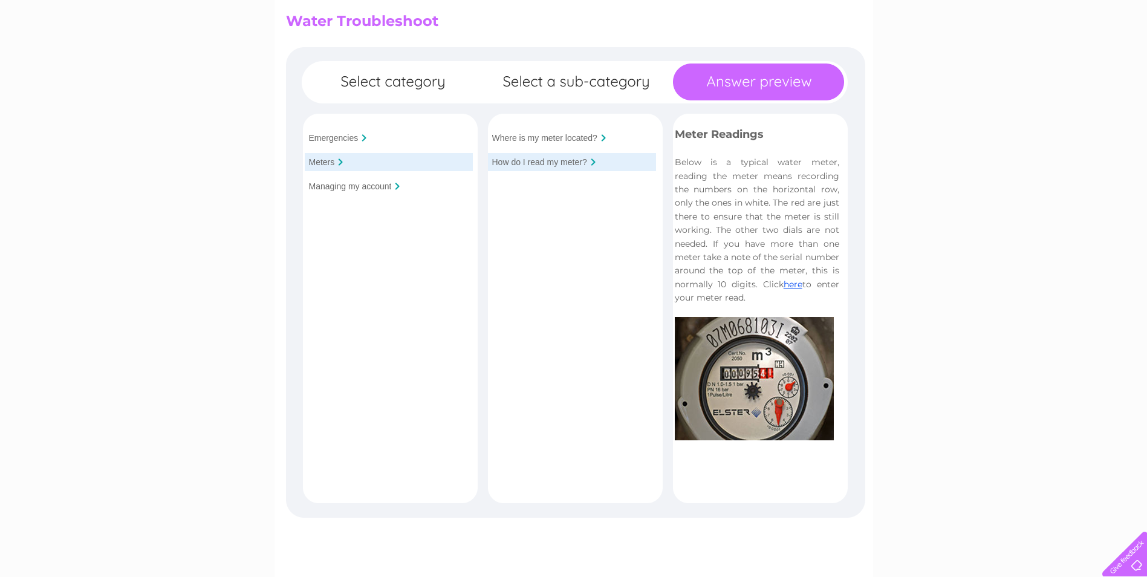
scroll to position [121, 0]
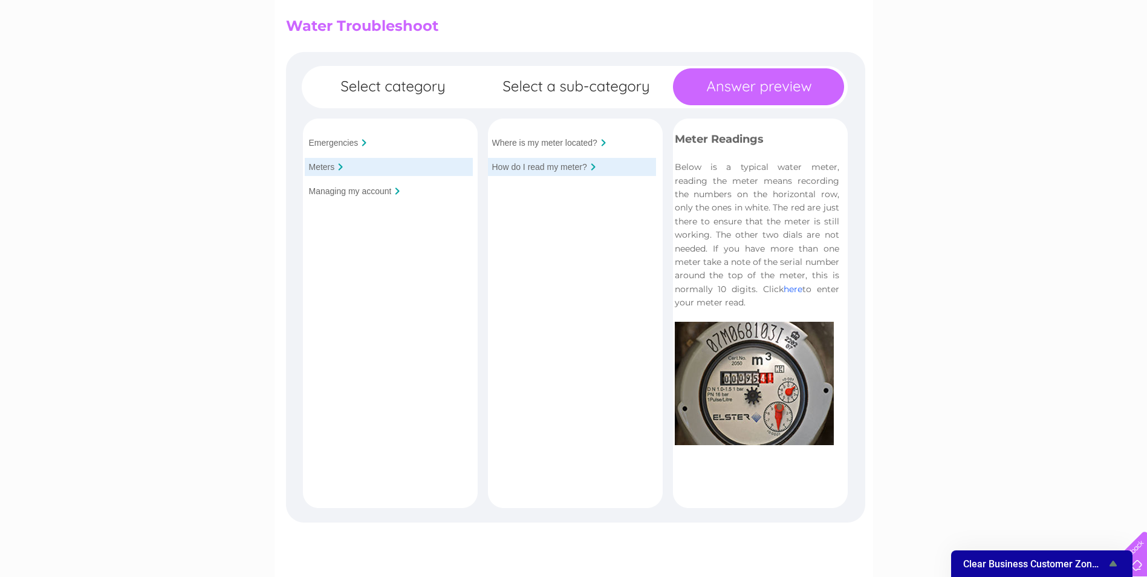
click at [796, 285] on link "here" at bounding box center [793, 289] width 19 height 11
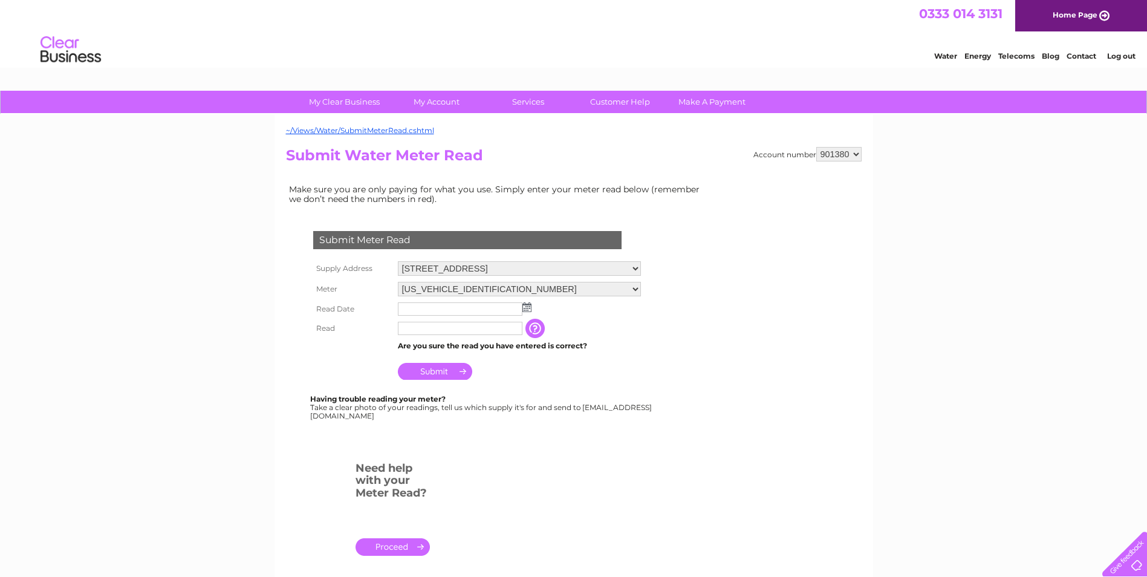
click at [527, 307] on img at bounding box center [526, 307] width 9 height 10
click at [431, 359] on link "1" at bounding box center [427, 360] width 19 height 12
type input "[DATE]"
click at [426, 333] on input "text" at bounding box center [460, 328] width 125 height 13
type input "00214"
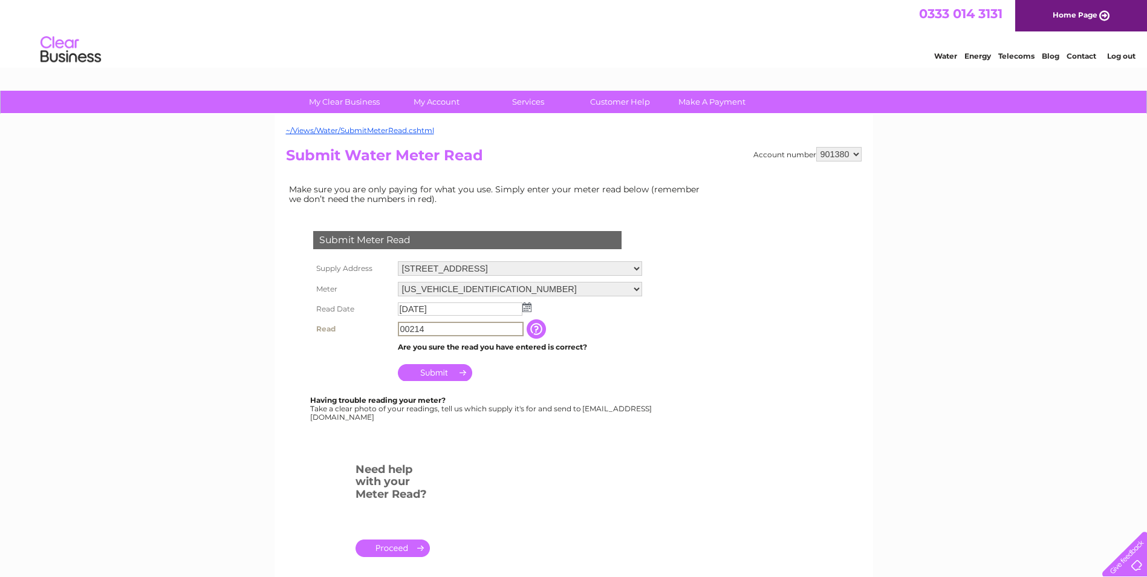
click at [421, 372] on input "Submit" at bounding box center [435, 372] width 74 height 17
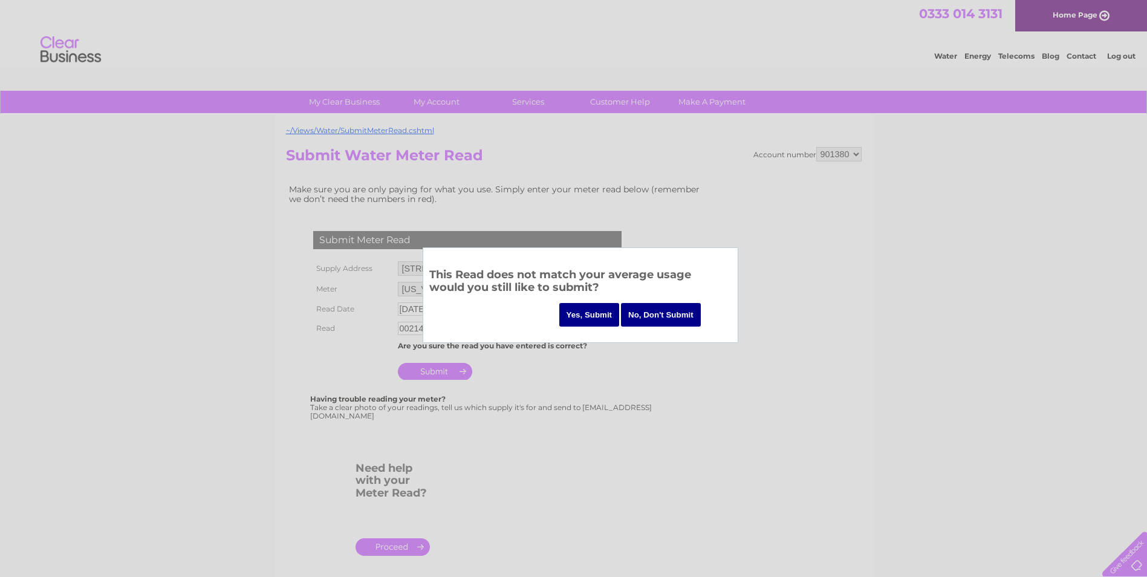
click at [669, 315] on input "No, Don't Submit" at bounding box center [661, 315] width 80 height 24
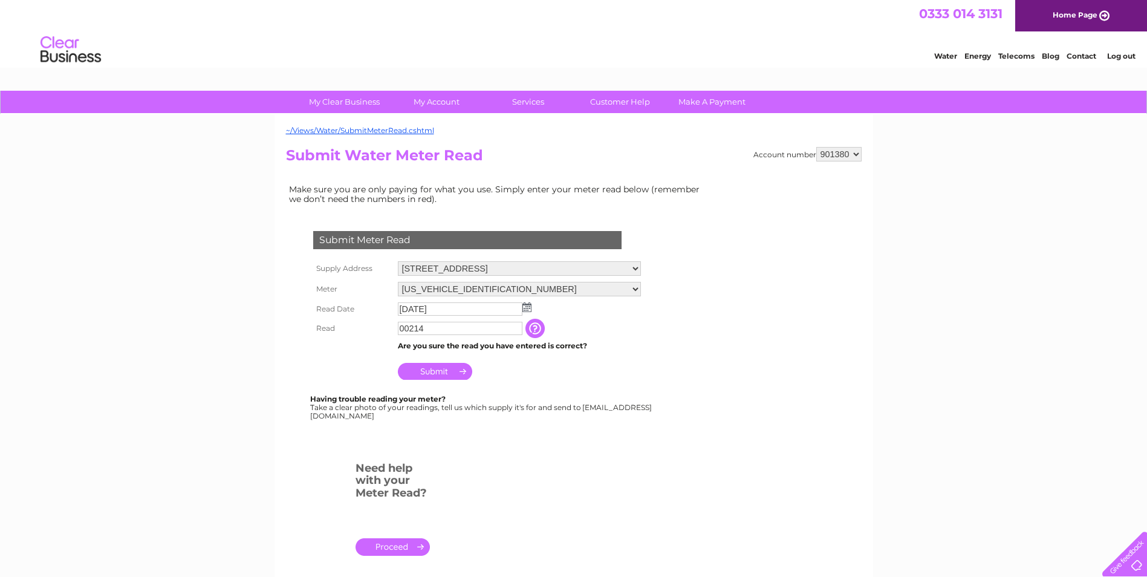
click at [627, 368] on td "Submit" at bounding box center [519, 368] width 249 height 29
click at [432, 324] on input "00214" at bounding box center [461, 329] width 126 height 15
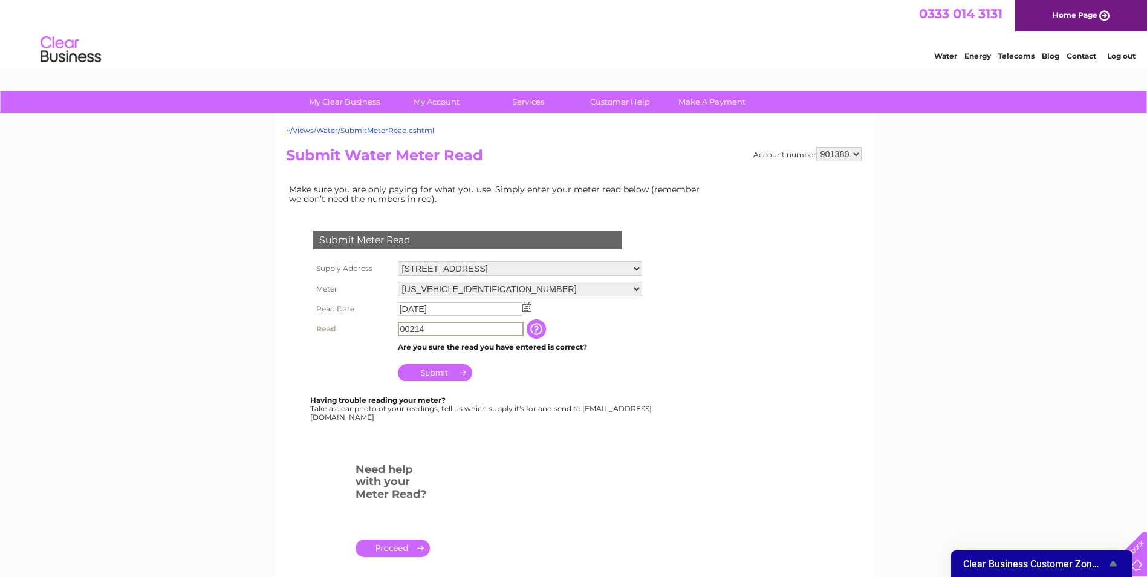
drag, startPoint x: 442, startPoint y: 326, endPoint x: 300, endPoint y: 326, distance: 142.1
click at [300, 326] on div "Submit Meter Read Supply Address [STREET_ADDRESS] Meter [US_VEHICLE_IDENTIFICAT…" at bounding box center [470, 320] width 368 height 202
click at [600, 421] on div "Having trouble reading your meter? Take a clear photo of your readings, tell us…" at bounding box center [481, 408] width 343 height 25
click at [227, 203] on div "My Clear Business Login Details My Details My Preferences Link Account My Accou…" at bounding box center [573, 451] width 1147 height 720
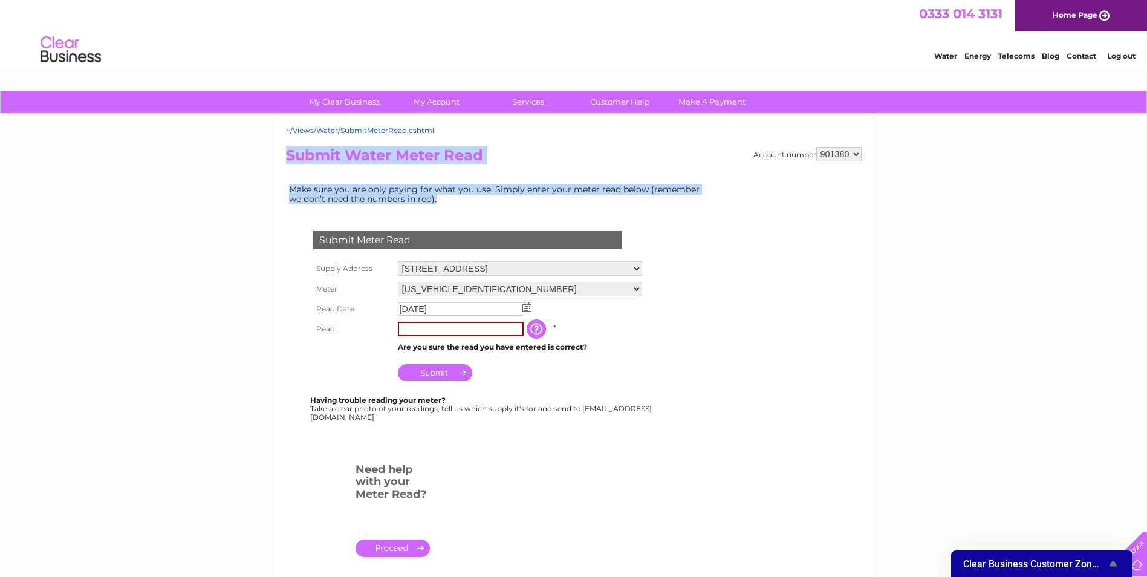
drag, startPoint x: 448, startPoint y: 197, endPoint x: 288, endPoint y: 181, distance: 161.1
click at [288, 181] on div "Account number 901380 Submit Water Meter Read Make sure you are only paying for…" at bounding box center [574, 369] width 576 height 445
drag, startPoint x: 288, startPoint y: 181, endPoint x: 247, endPoint y: 285, distance: 111.6
click at [213, 257] on div "My Clear Business Login Details My Details My Preferences Link Account My Accou…" at bounding box center [573, 451] width 1147 height 720
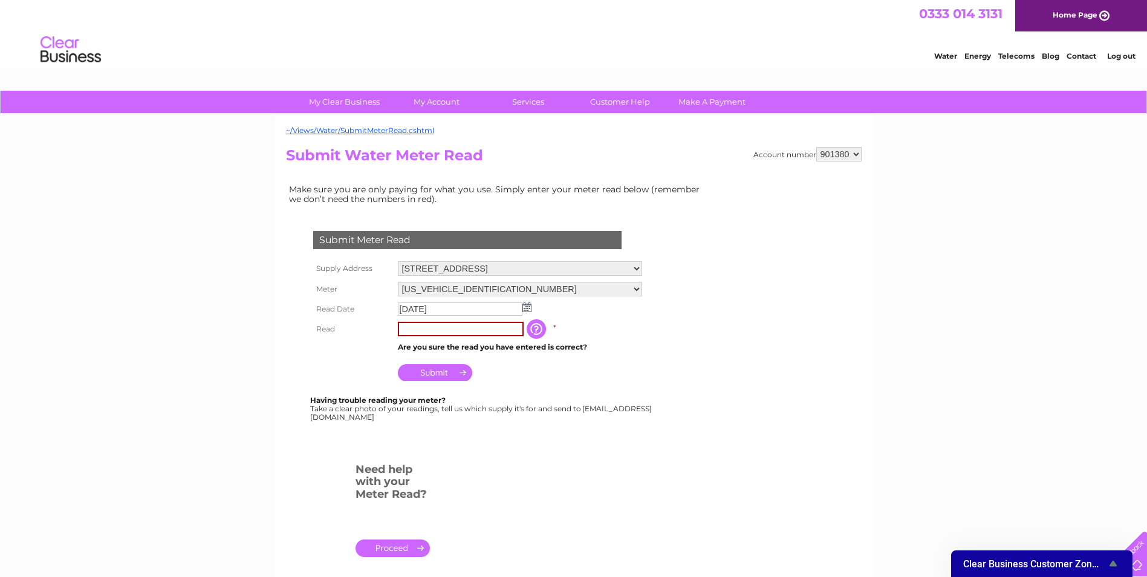
click at [620, 416] on div "Having trouble reading your meter? Take a clear photo of your readings, tell us…" at bounding box center [481, 408] width 343 height 25
click at [943, 143] on div "My Clear Business Login Details My Details My Preferences Link Account My Accou…" at bounding box center [573, 451] width 1147 height 720
click at [558, 194] on td "Make sure you are only paying for what you use. Simply enter your meter read be…" at bounding box center [497, 193] width 423 height 25
drag, startPoint x: 456, startPoint y: 206, endPoint x: 434, endPoint y: 204, distance: 21.9
click at [434, 204] on td "Make sure you are only paying for what you use. Simply enter your meter read be…" at bounding box center [497, 193] width 423 height 25
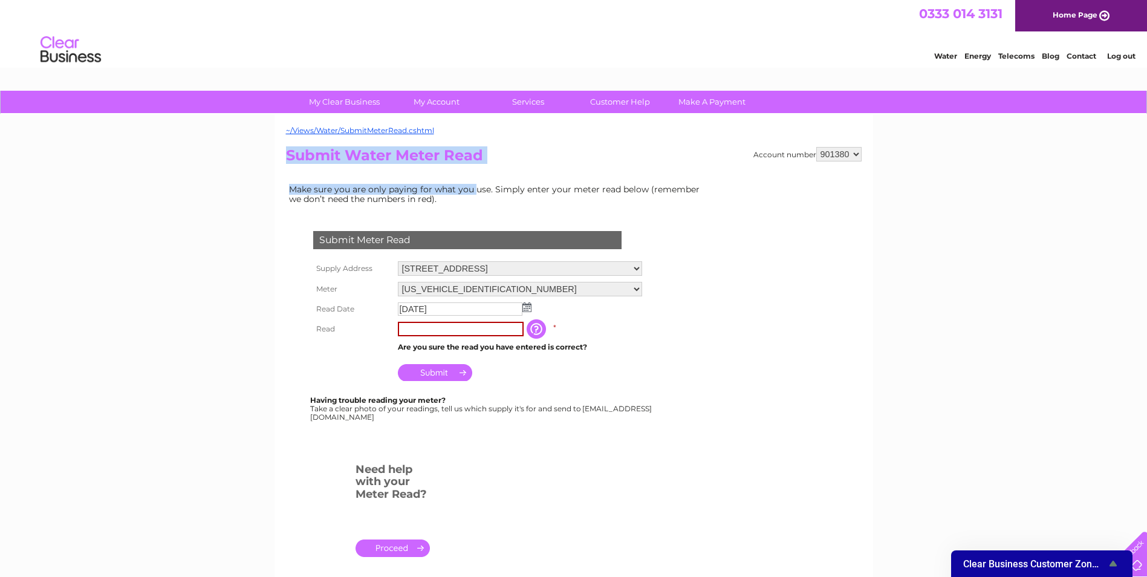
drag, startPoint x: 278, startPoint y: 186, endPoint x: 473, endPoint y: 190, distance: 196.0
click at [473, 190] on div "~/Views/Water/SubmitMeterRead.cshtml Account number 901380 Submit Water Meter R…" at bounding box center [574, 358] width 599 height 489
drag, startPoint x: 473, startPoint y: 190, endPoint x: 476, endPoint y: 206, distance: 16.0
click at [476, 206] on td "Make sure you are only paying for what you use. Simply enter your meter read be…" at bounding box center [497, 193] width 423 height 25
drag, startPoint x: 457, startPoint y: 201, endPoint x: 267, endPoint y: 189, distance: 190.2
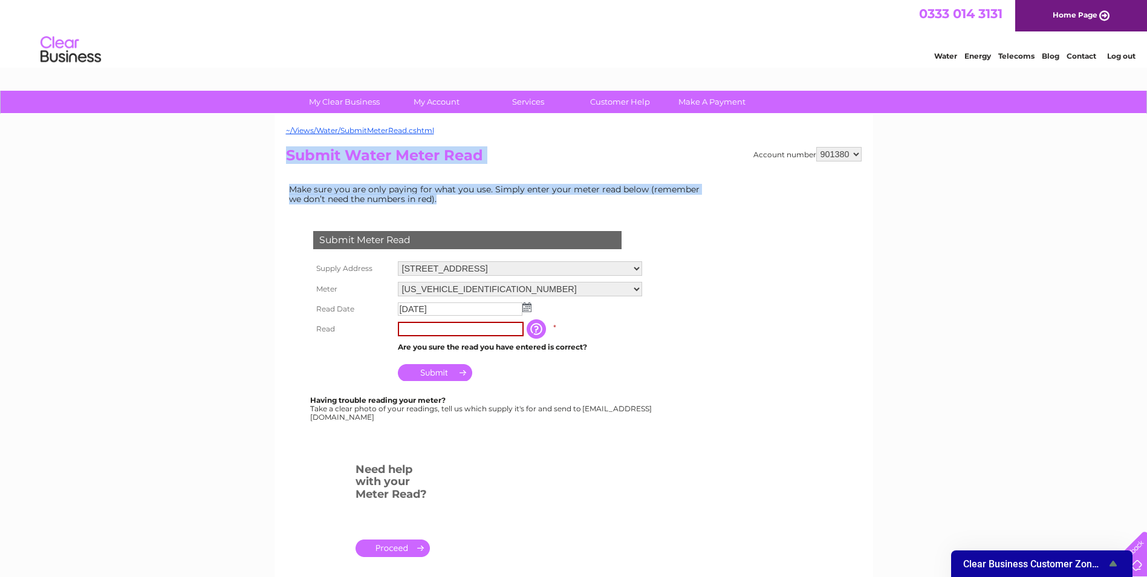
click at [267, 189] on div "My Clear Business Login Details My Details My Preferences Link Account My Accou…" at bounding box center [573, 451] width 1147 height 720
drag, startPoint x: 267, startPoint y: 189, endPoint x: 242, endPoint y: 250, distance: 65.9
click at [226, 244] on div "My Clear Business Login Details My Details My Preferences Link Account My Accou…" at bounding box center [573, 451] width 1147 height 720
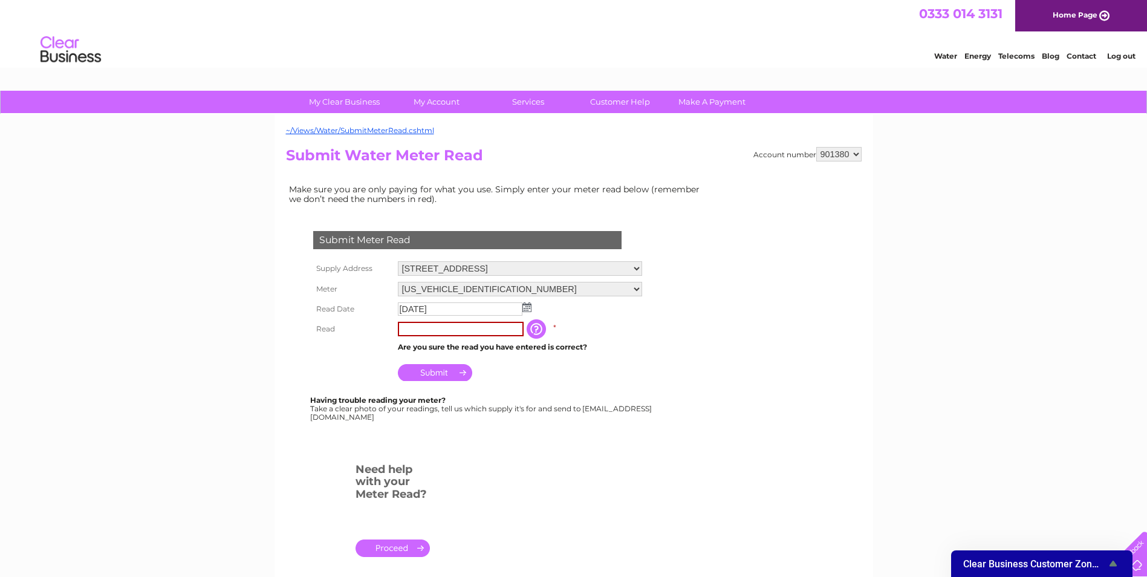
click at [661, 443] on form "Submit Meter Read Supply Address [STREET_ADDRESS] Meter [US_VEHICLE_IDENTIFICAT…" at bounding box center [497, 399] width 423 height 385
